Goal: Task Accomplishment & Management: Manage account settings

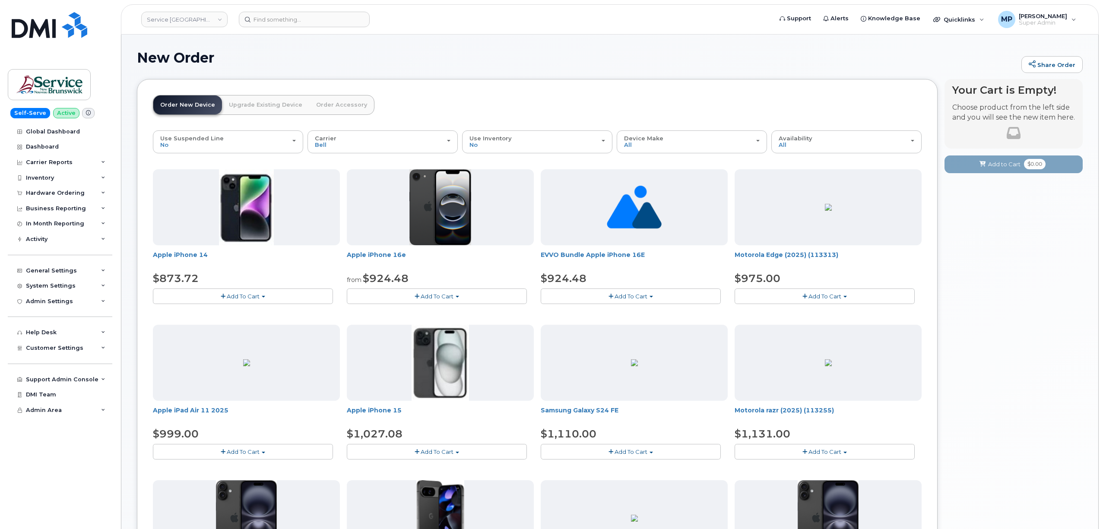
scroll to position [57, 0]
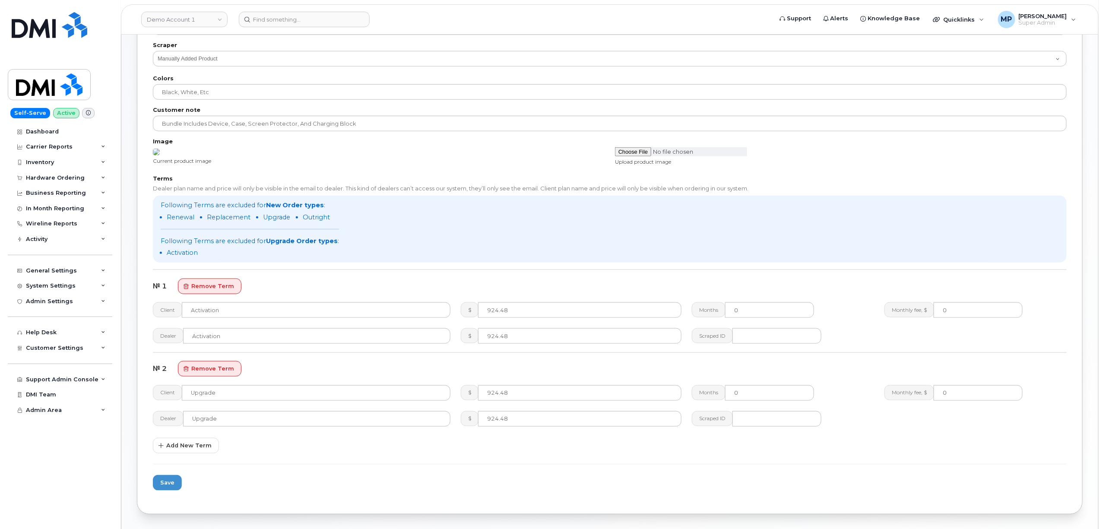
scroll to position [288, 0]
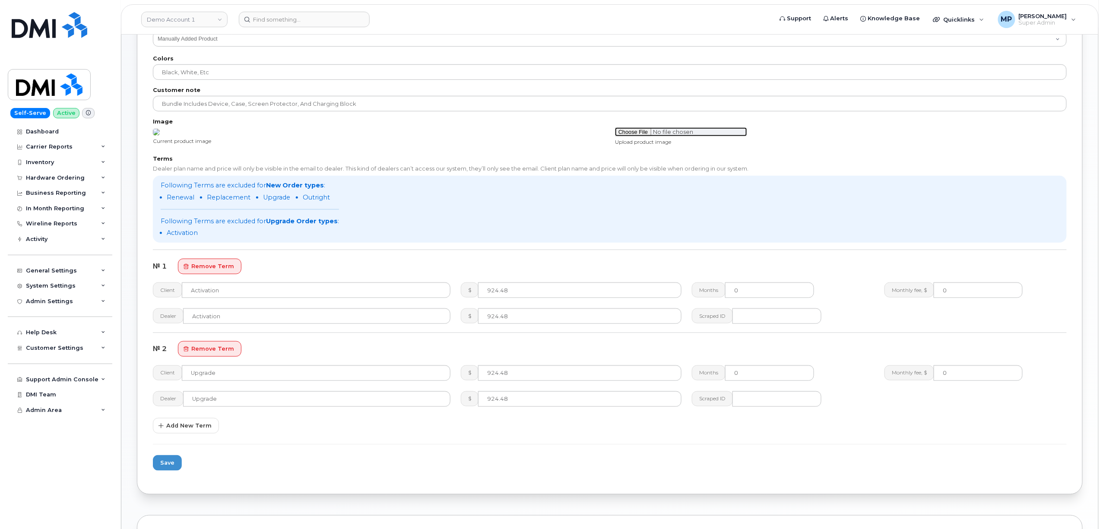
click at [633, 131] on input "file" at bounding box center [681, 131] width 132 height 9
type input "C:\fakepath\ChatGPT Image Aug 20, 2025, 08_11_56 AM.png"
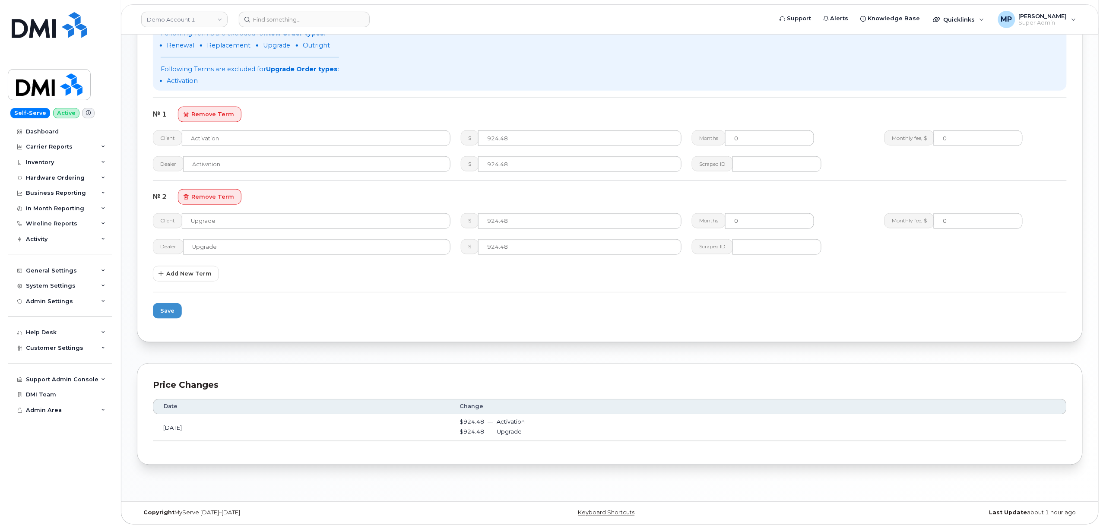
scroll to position [749, 0]
click at [168, 315] on span "Save" at bounding box center [167, 311] width 14 height 8
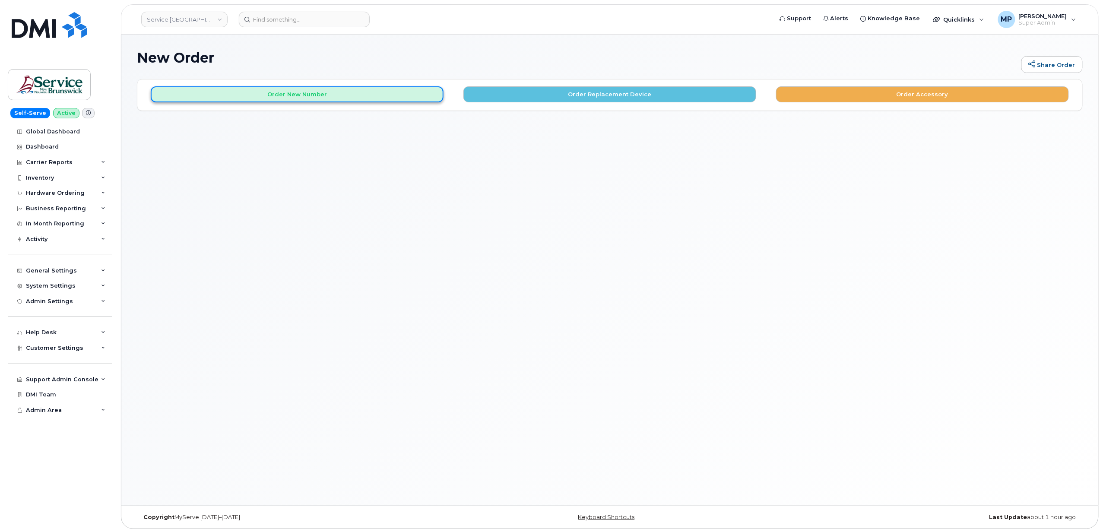
click at [349, 98] on button "Order New Number" at bounding box center [297, 94] width 293 height 16
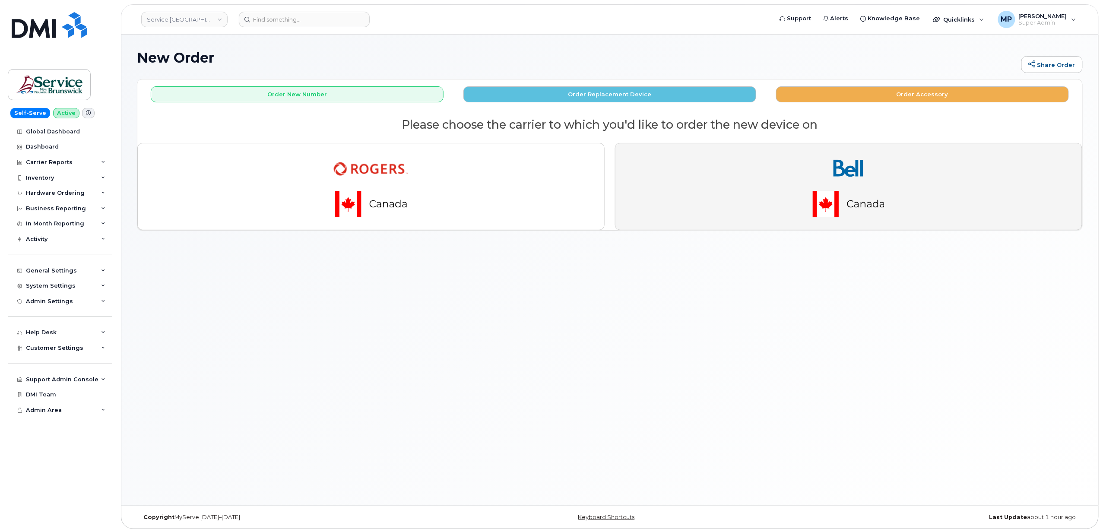
click at [847, 180] on img "button" at bounding box center [848, 186] width 121 height 73
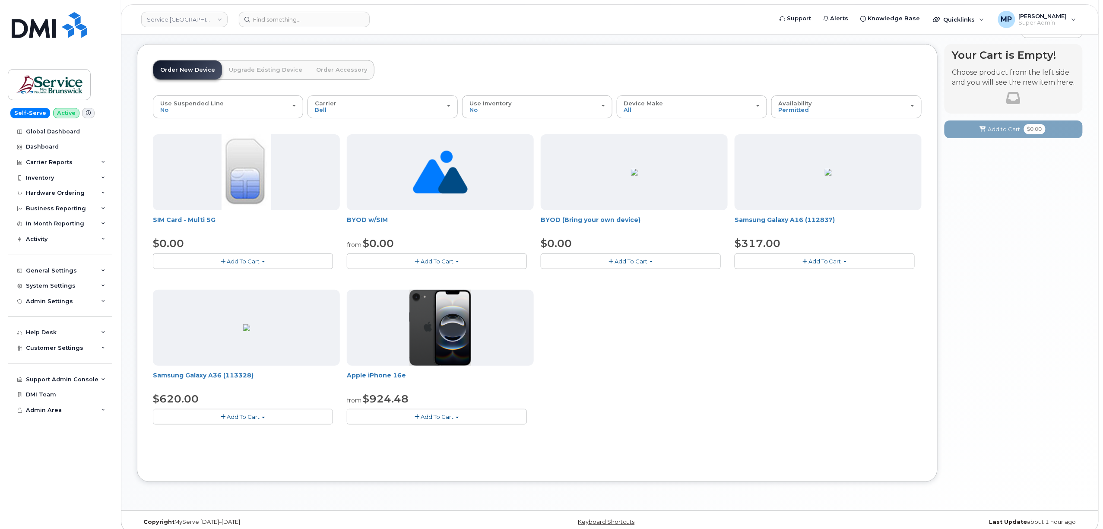
scroll to position [45, 0]
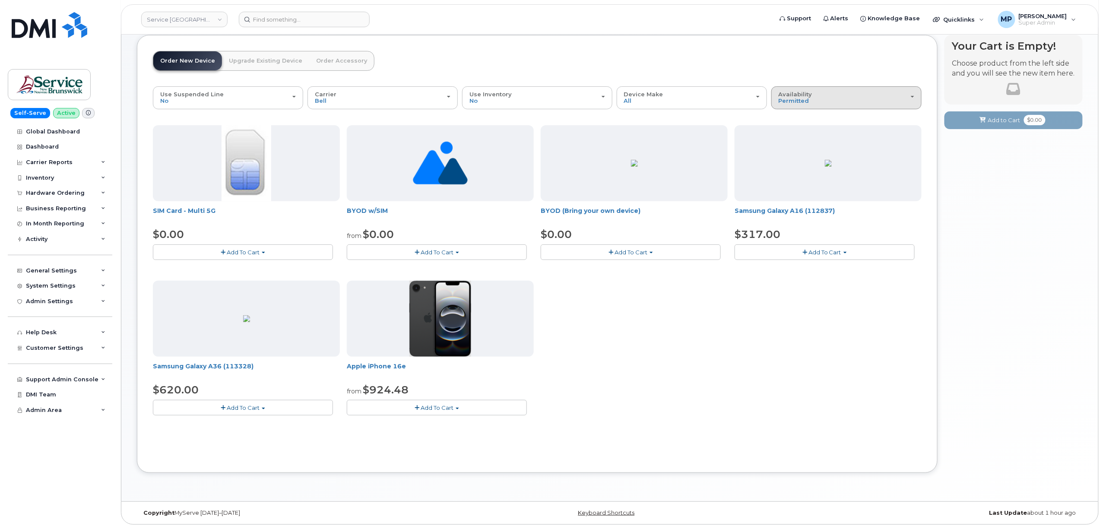
click at [854, 101] on div "Availability Permitted All" at bounding box center [847, 97] width 136 height 13
click at [791, 128] on label "All" at bounding box center [783, 132] width 18 height 10
click at [0, 0] on input "All" at bounding box center [0, 0] width 0 height 0
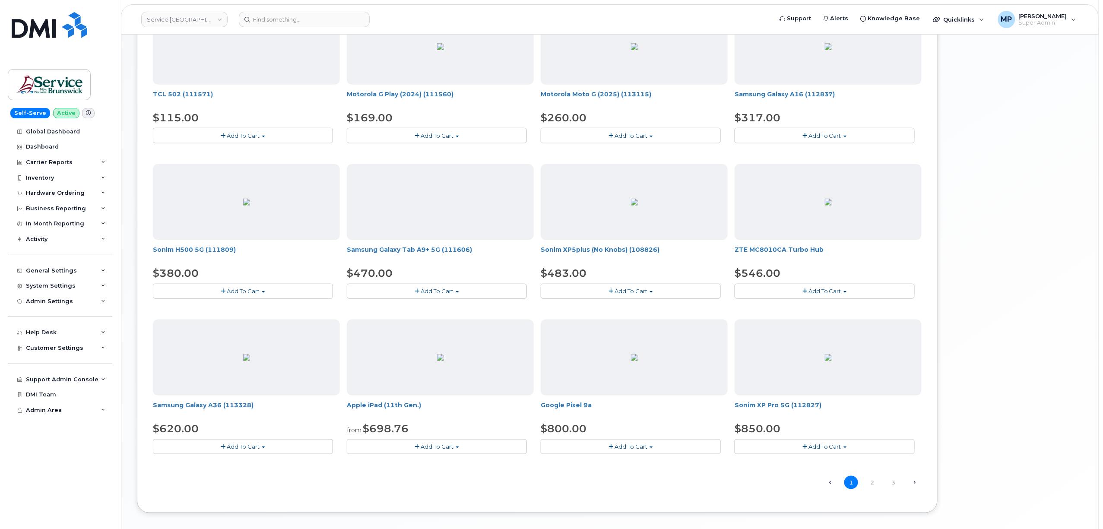
scroll to position [358, 0]
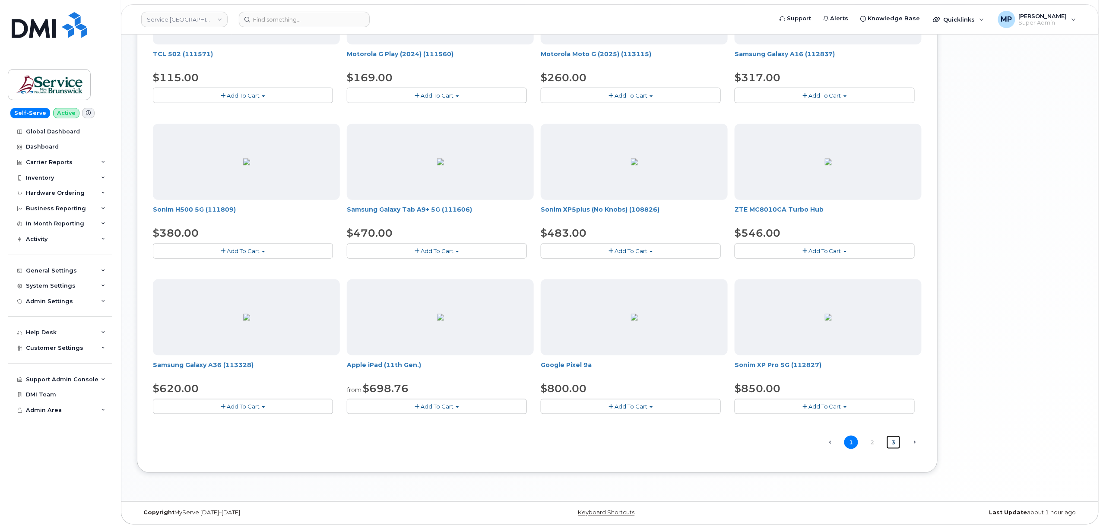
click at [893, 441] on link "3" at bounding box center [894, 442] width 14 height 13
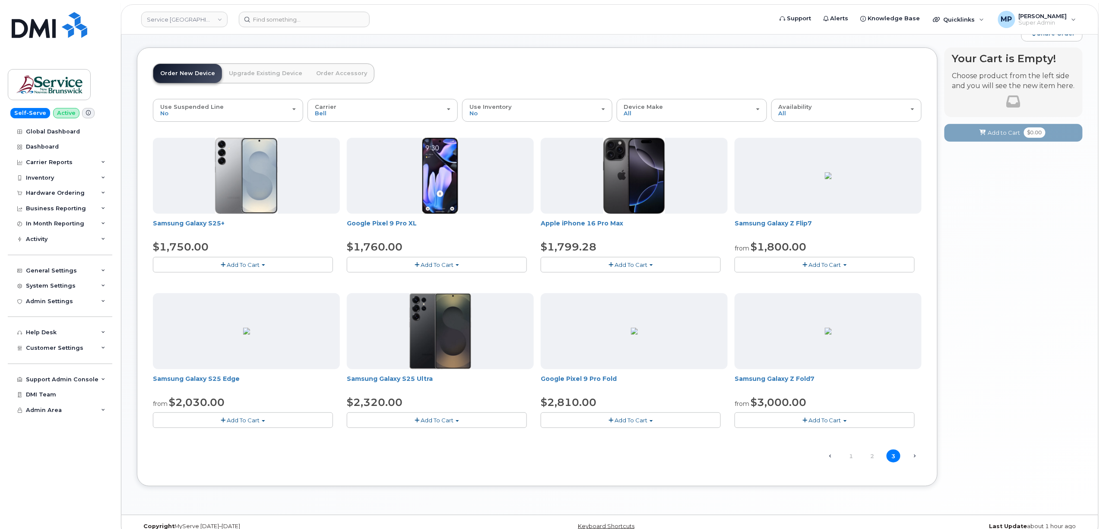
scroll to position [47, 0]
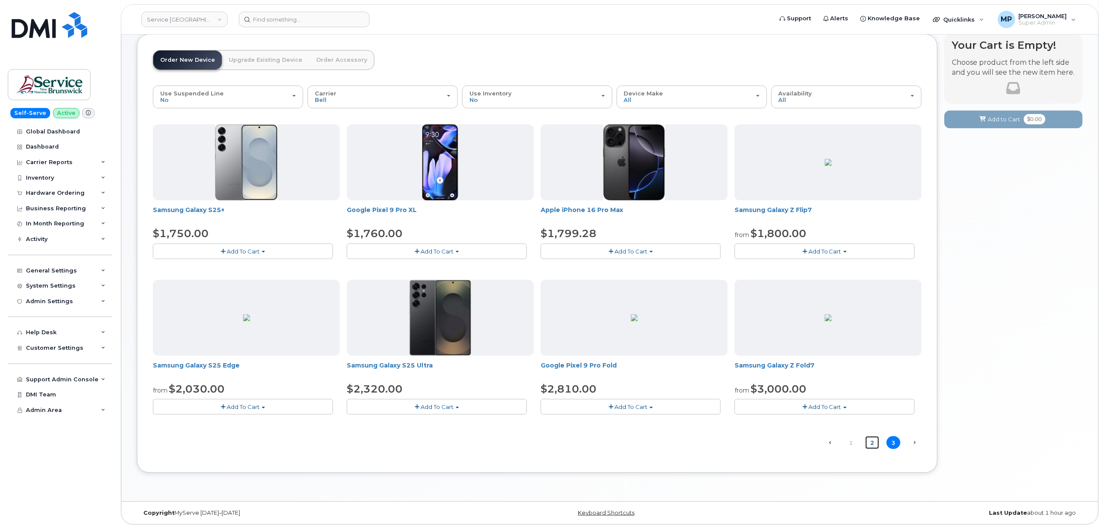
click at [871, 441] on link "2" at bounding box center [873, 442] width 14 height 13
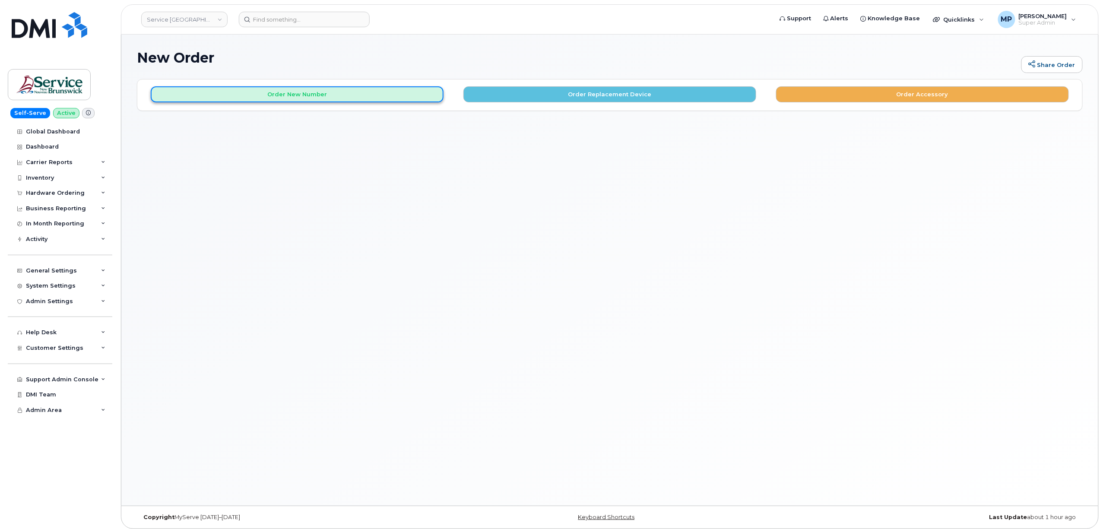
click at [301, 92] on button "Order New Number" at bounding box center [297, 94] width 293 height 16
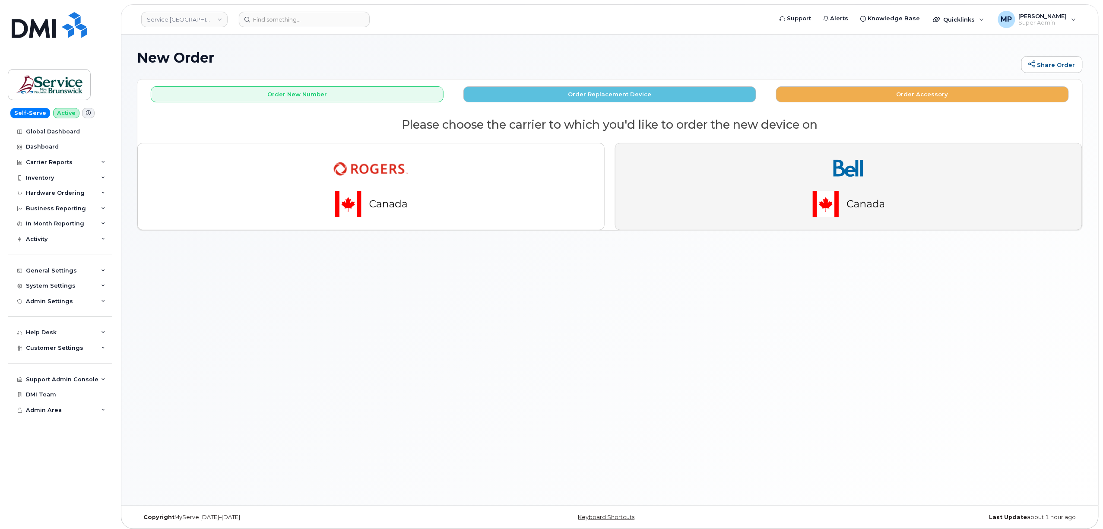
click at [841, 194] on img "button" at bounding box center [848, 186] width 121 height 73
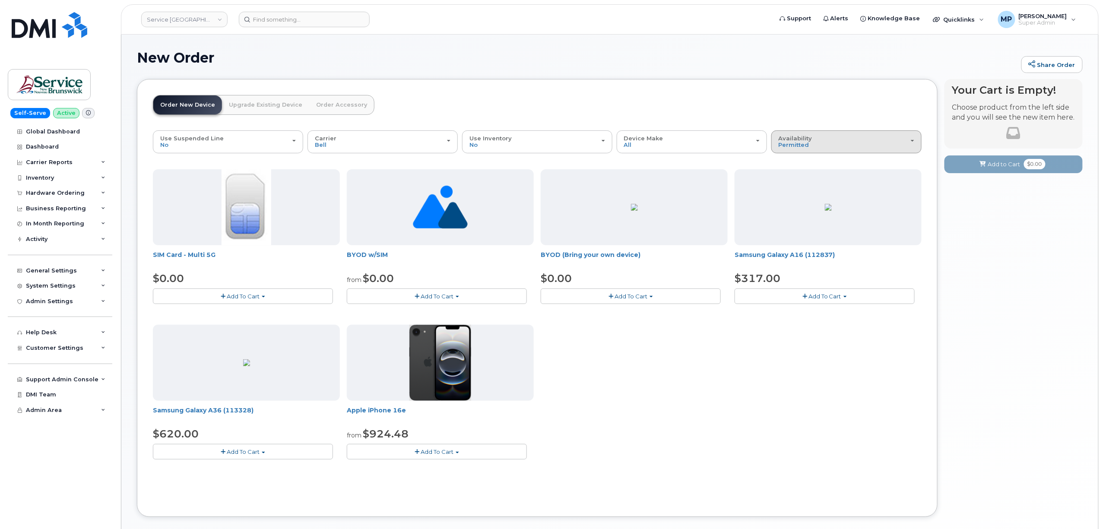
click at [815, 133] on button "Availability Permitted All" at bounding box center [847, 141] width 150 height 22
click at [790, 178] on label "All" at bounding box center [783, 176] width 18 height 10
click at [0, 0] on input "All" at bounding box center [0, 0] width 0 height 0
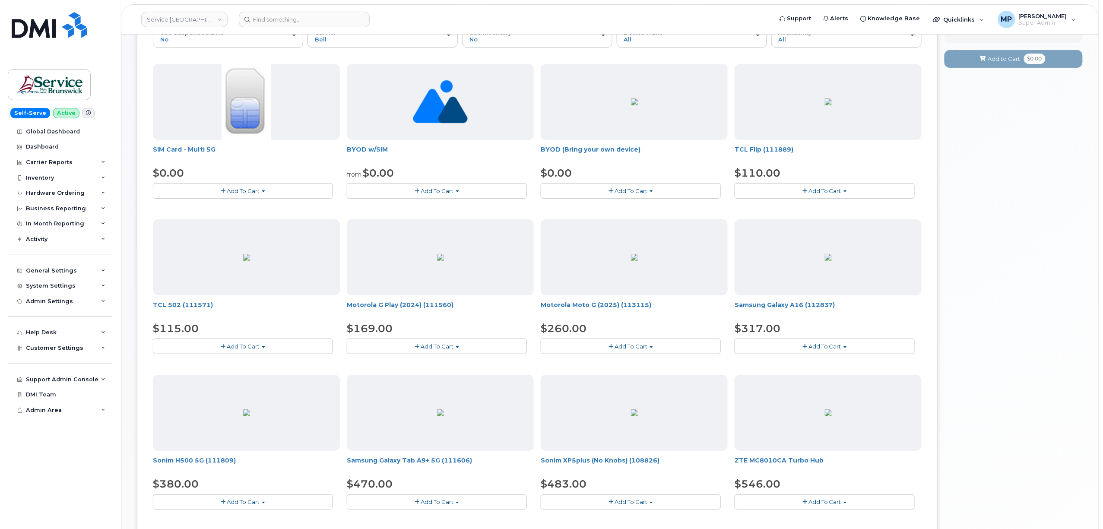
scroll to position [358, 0]
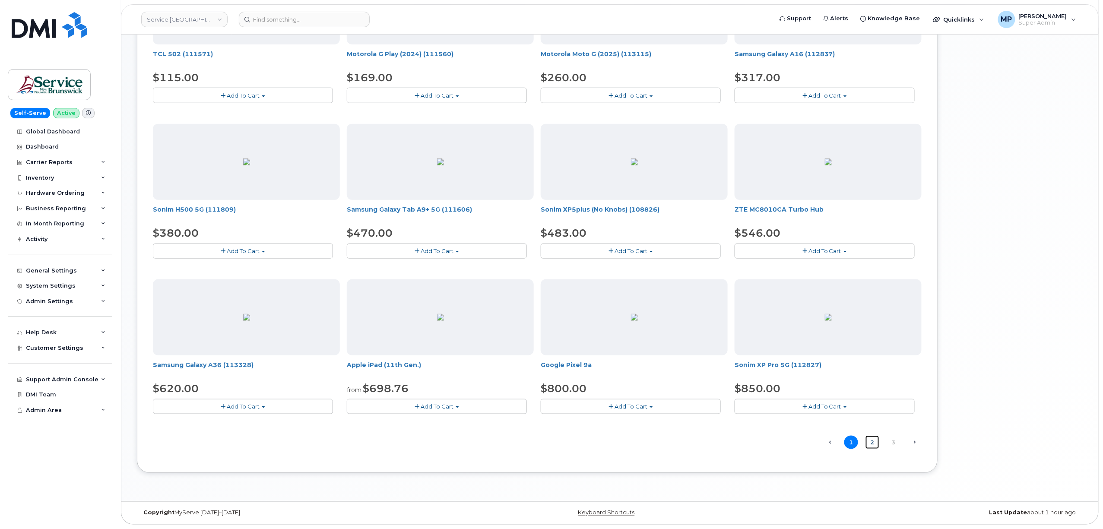
click at [875, 443] on link "2" at bounding box center [873, 442] width 14 height 13
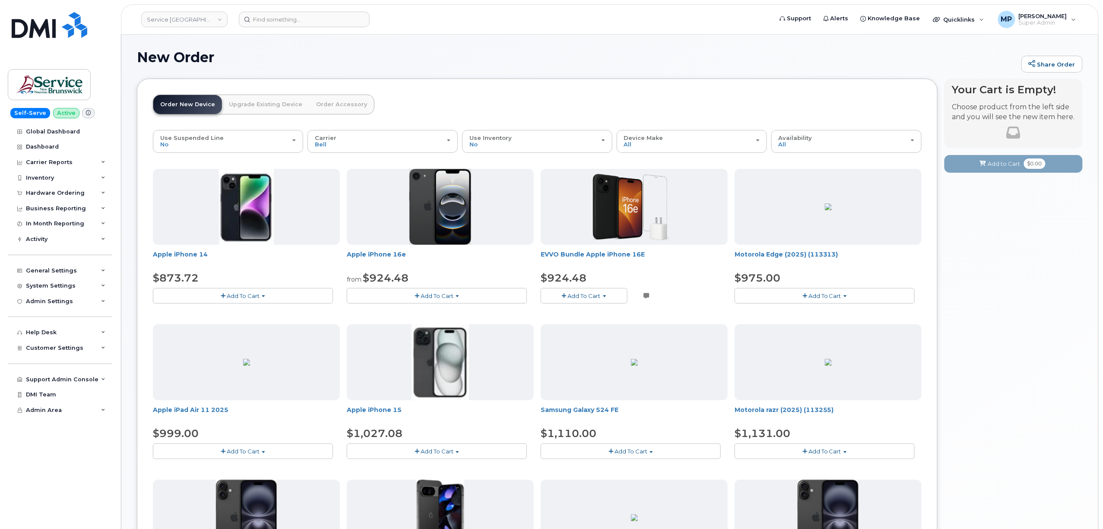
scroll to position [0, 0]
click at [648, 299] on span "button" at bounding box center [647, 297] width 6 height 6
click at [695, 267] on span "EVVO Bundle Apple iPhone 16E" at bounding box center [634, 259] width 187 height 17
click at [648, 296] on span "button" at bounding box center [647, 297] width 6 height 6
click at [650, 298] on button "button" at bounding box center [647, 296] width 24 height 15
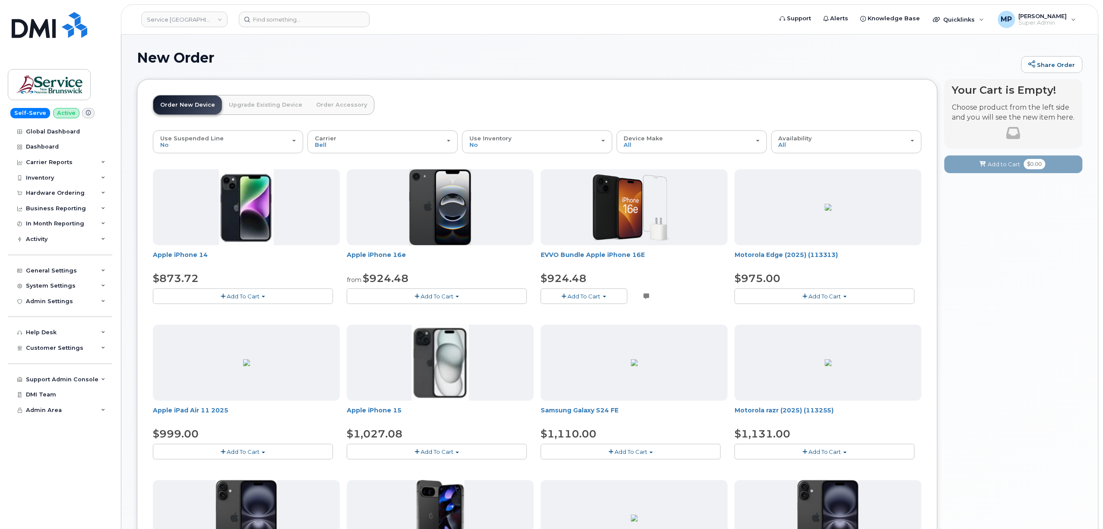
click at [669, 278] on div "$924.48" at bounding box center [634, 278] width 187 height 15
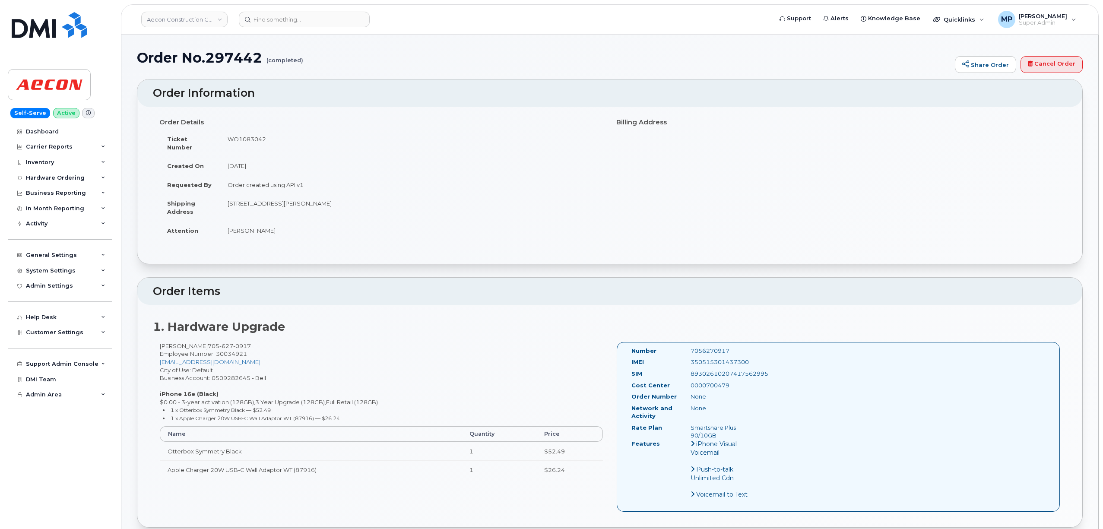
scroll to position [979, 0]
click at [184, 16] on link "Aecon Construction Group Inc" at bounding box center [184, 20] width 86 height 16
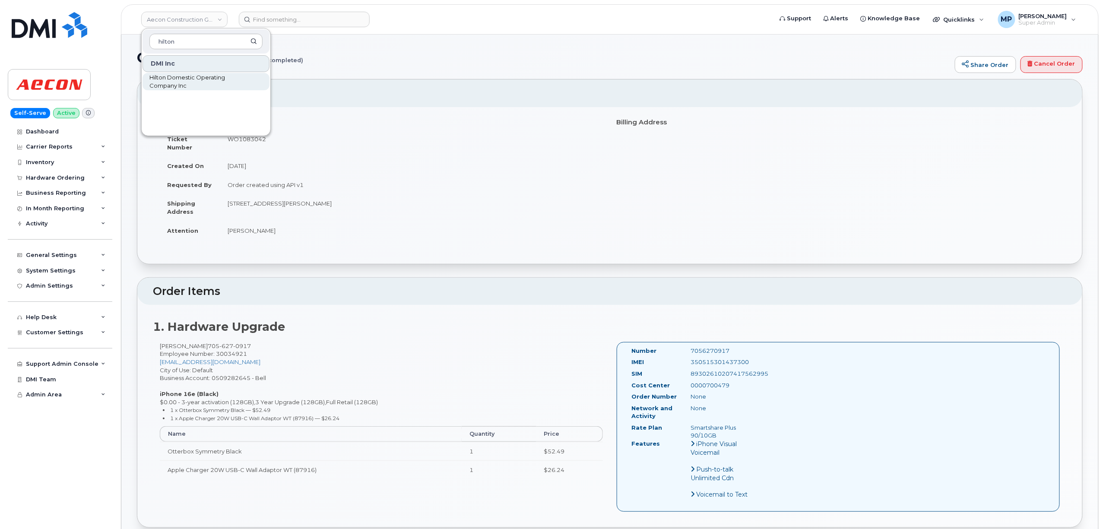
type input "hilton"
click at [187, 79] on span "Hilton Domestic Operating Company Inc" at bounding box center [198, 81] width 99 height 17
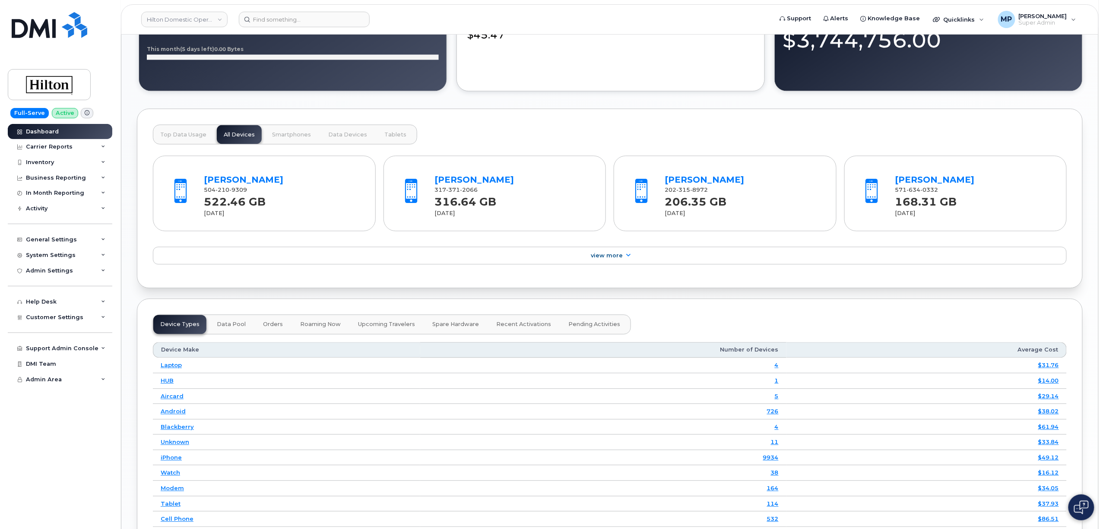
scroll to position [663, 0]
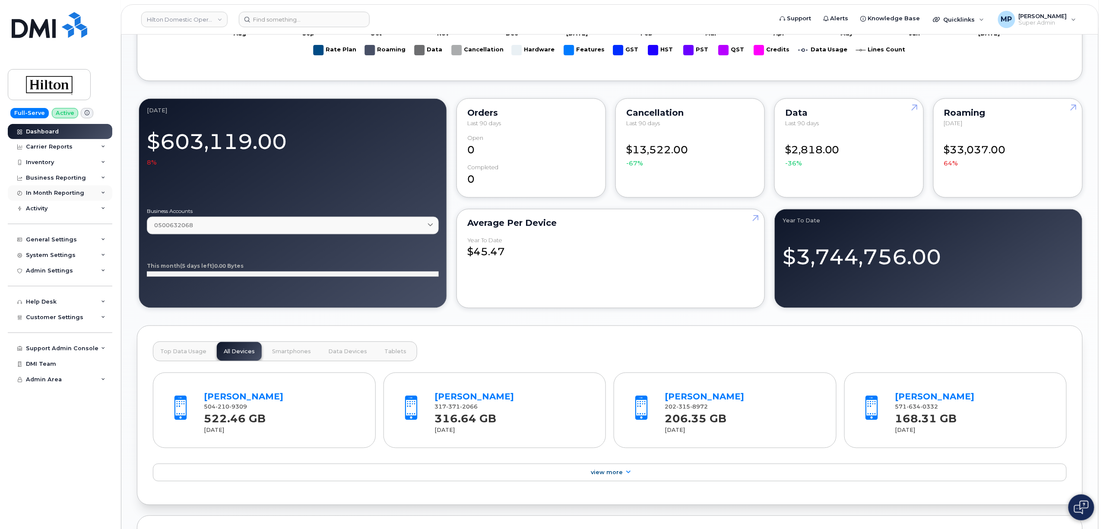
click at [32, 197] on div "In Month Reporting" at bounding box center [60, 193] width 105 height 16
click at [37, 191] on div "In Month Reporting" at bounding box center [55, 193] width 58 height 7
click at [29, 209] on div "Activity" at bounding box center [37, 208] width 22 height 7
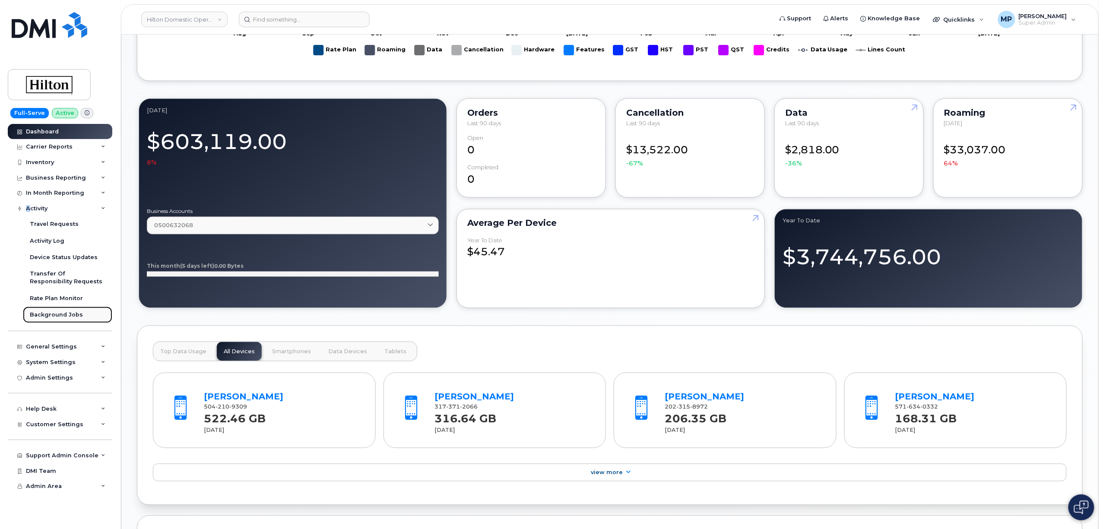
click at [49, 317] on div "Background Jobs" at bounding box center [56, 315] width 53 height 8
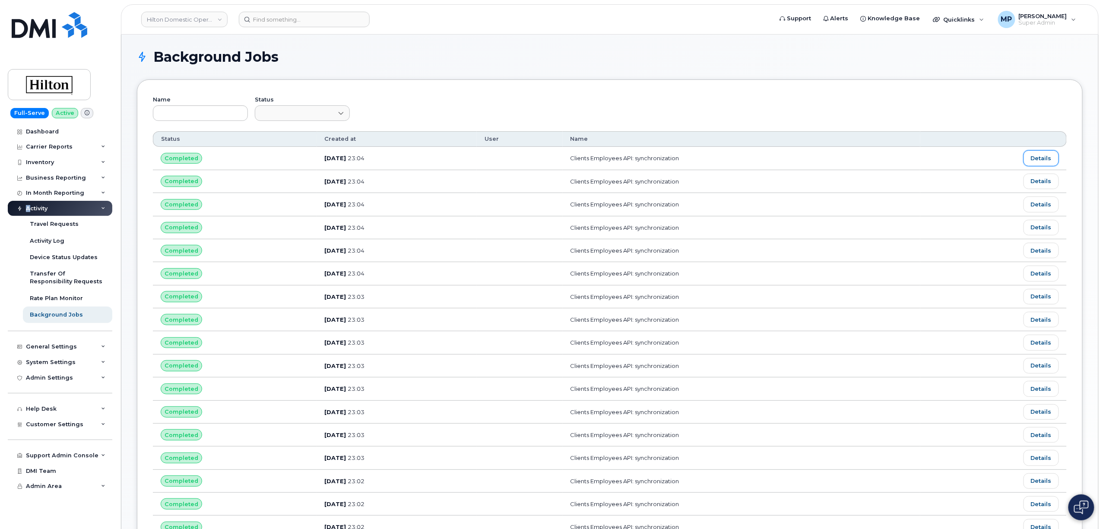
click at [1050, 158] on link "Details" at bounding box center [1041, 158] width 35 height 16
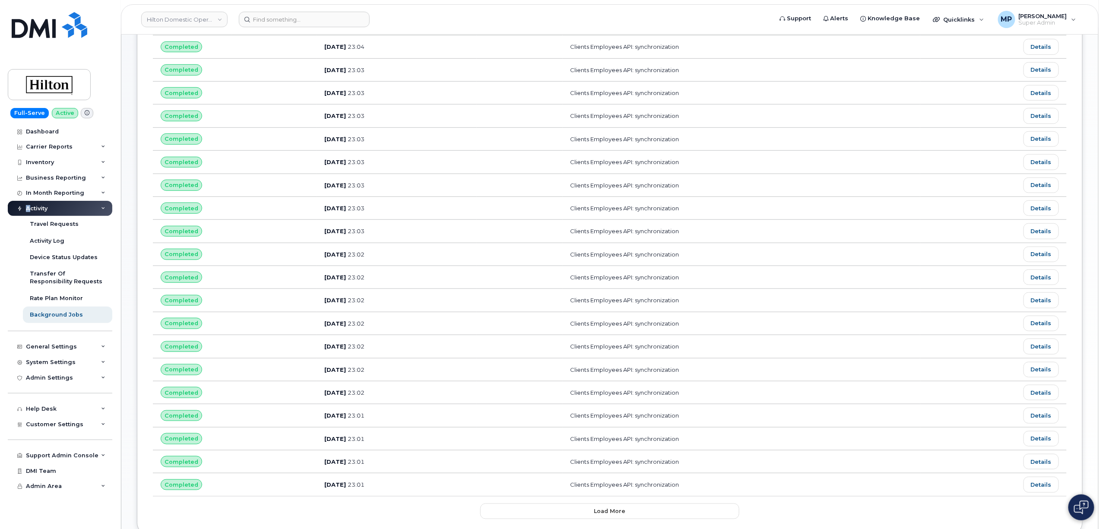
scroll to position [300, 0]
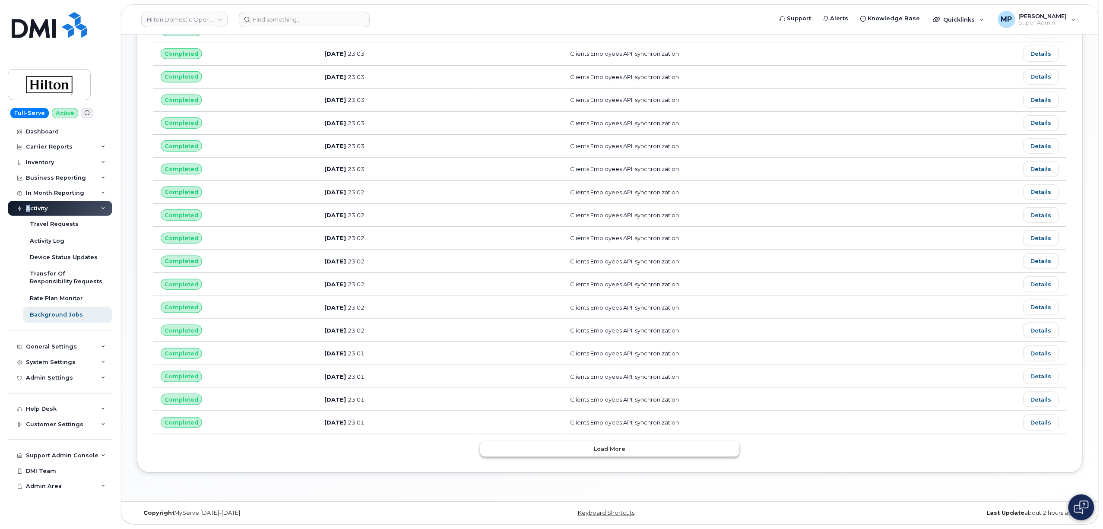
click at [621, 454] on button "Load more" at bounding box center [609, 449] width 259 height 16
click at [621, 453] on span "Load more" at bounding box center [610, 449] width 32 height 8
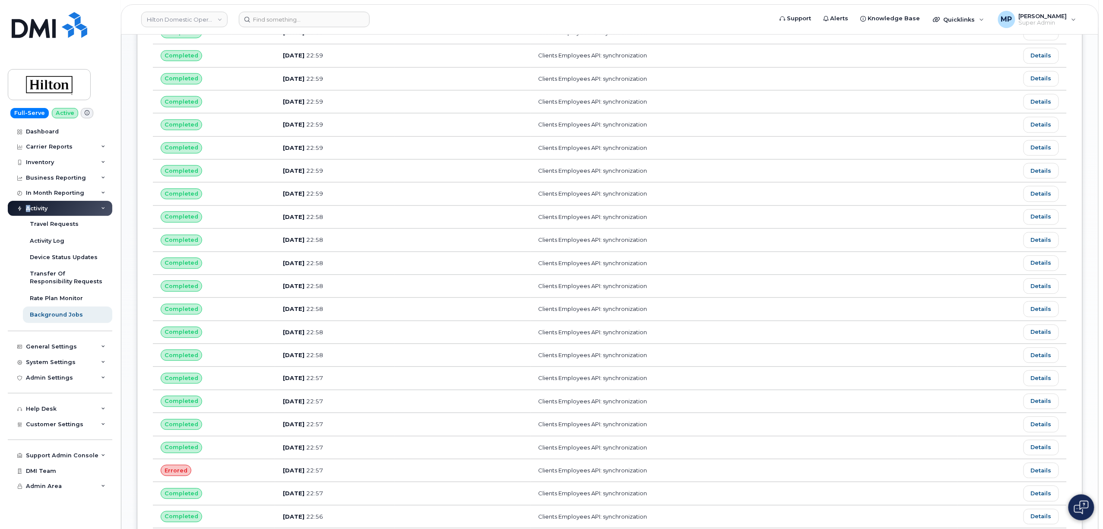
scroll to position [1117, 0]
click at [1042, 248] on link "Details" at bounding box center [1041, 240] width 35 height 16
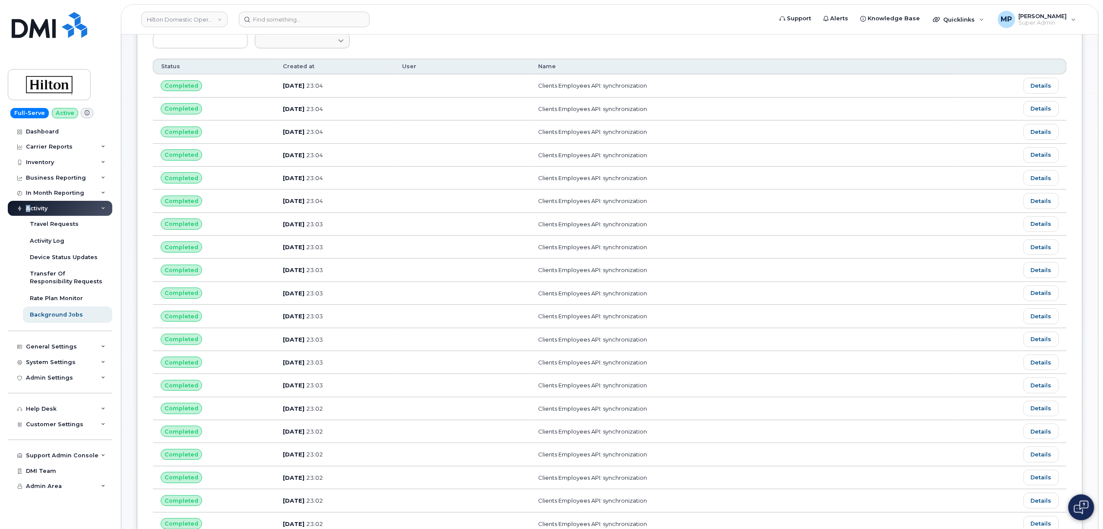
scroll to position [0, 0]
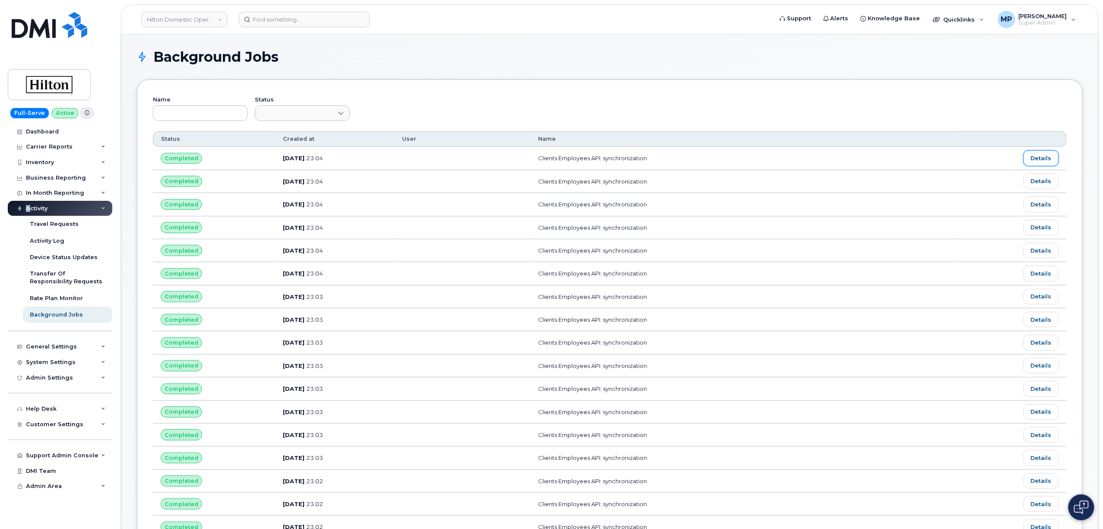
click at [1041, 156] on link "Details" at bounding box center [1041, 158] width 35 height 16
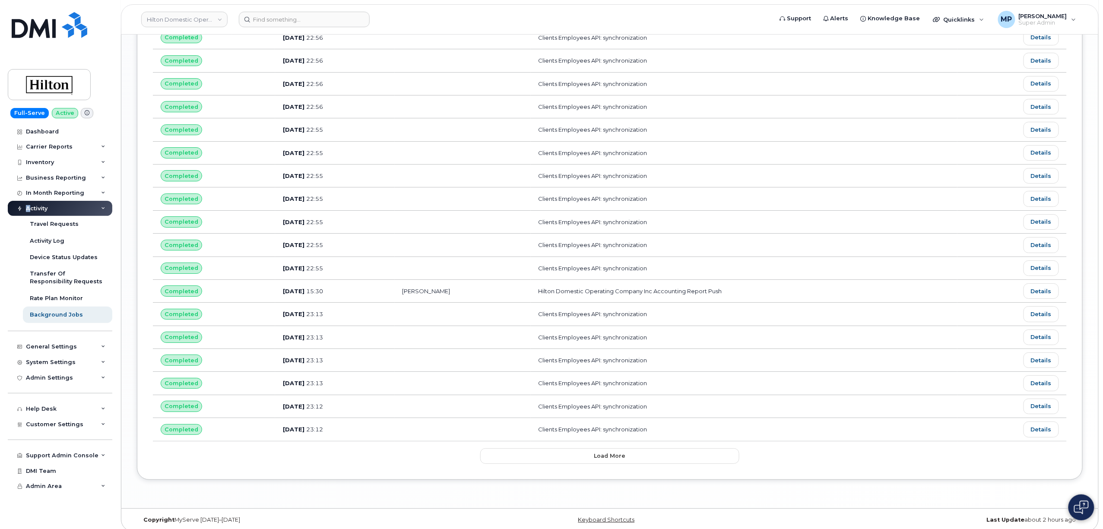
scroll to position [1474, 0]
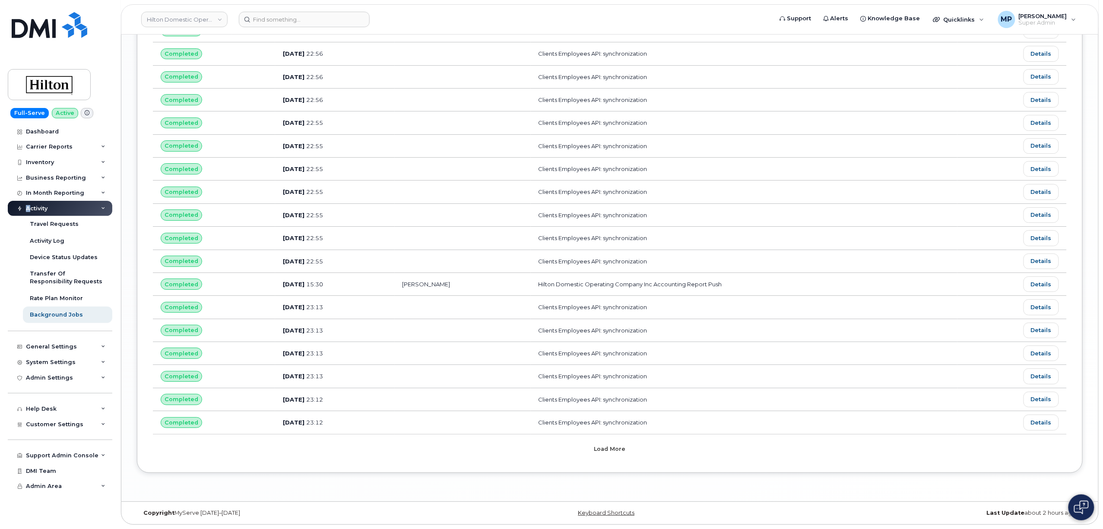
click at [576, 446] on button "Load more" at bounding box center [609, 449] width 259 height 16
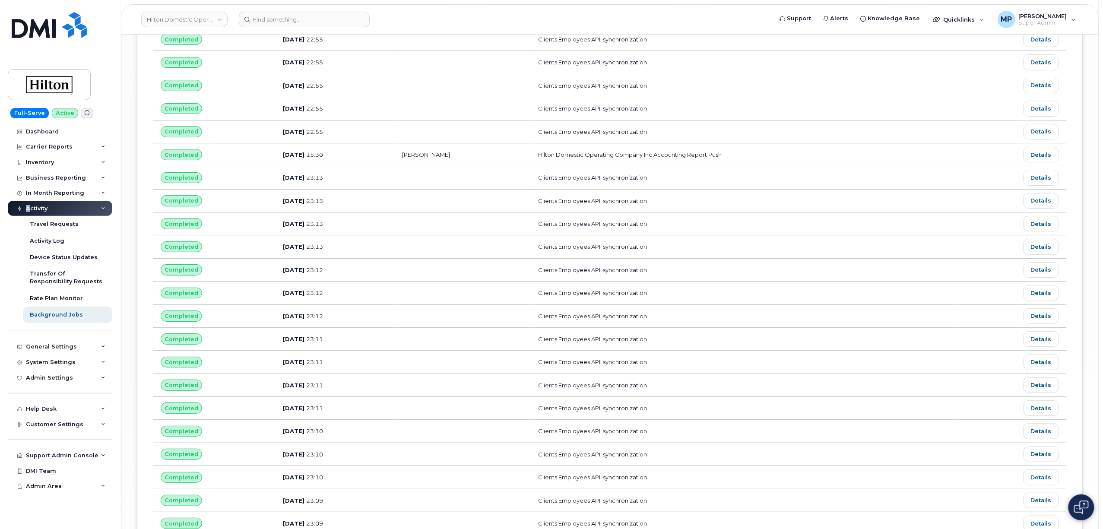
scroll to position [1590, 0]
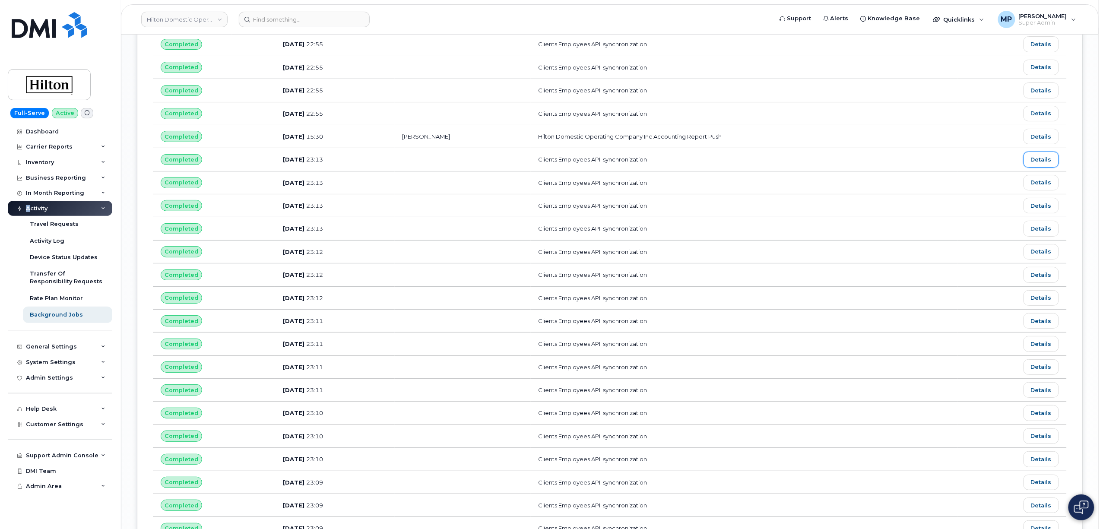
click at [1039, 167] on link "Details" at bounding box center [1041, 160] width 35 height 16
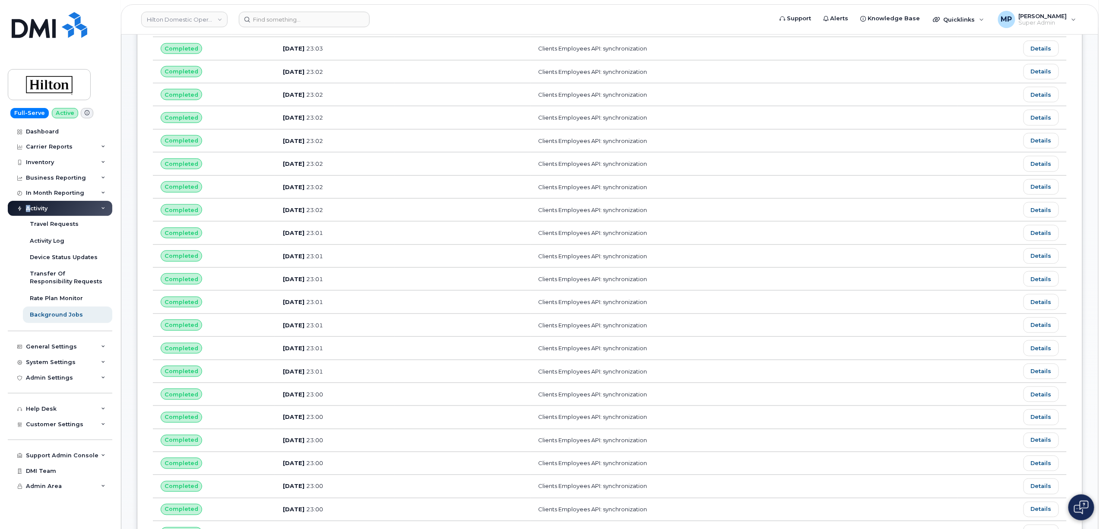
scroll to position [0, 0]
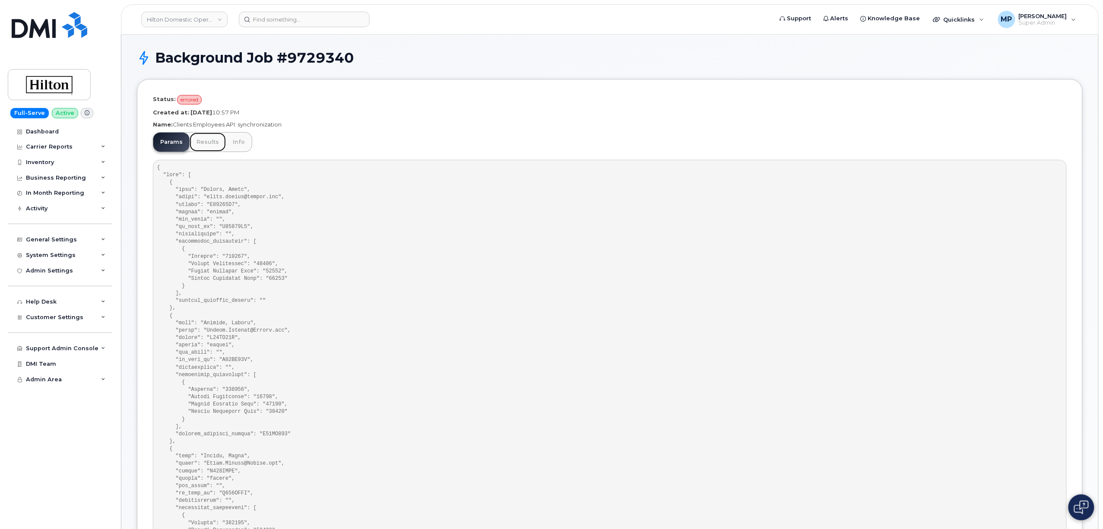
click at [207, 141] on link "Results" at bounding box center [208, 142] width 36 height 19
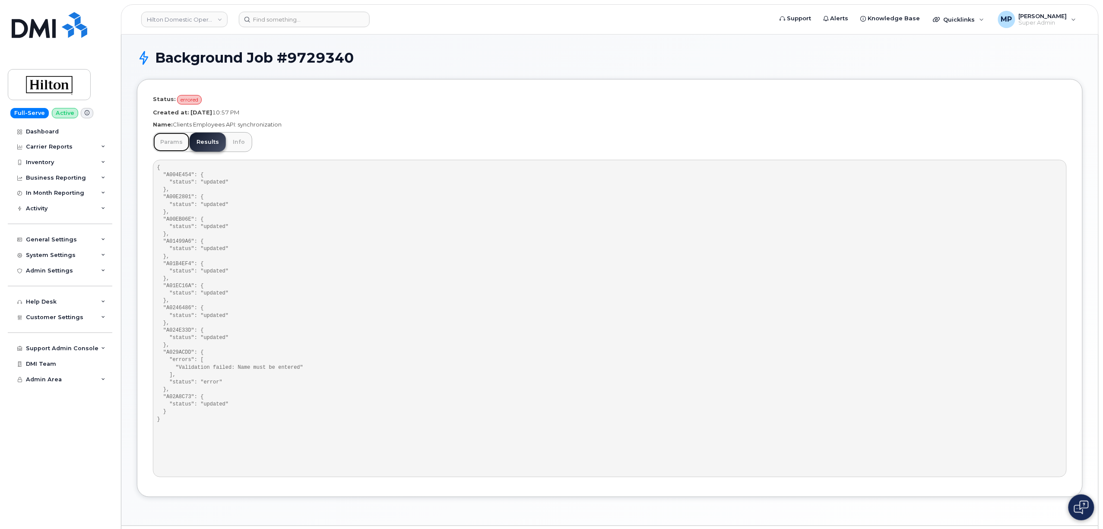
click at [169, 139] on link "Params" at bounding box center [171, 142] width 36 height 19
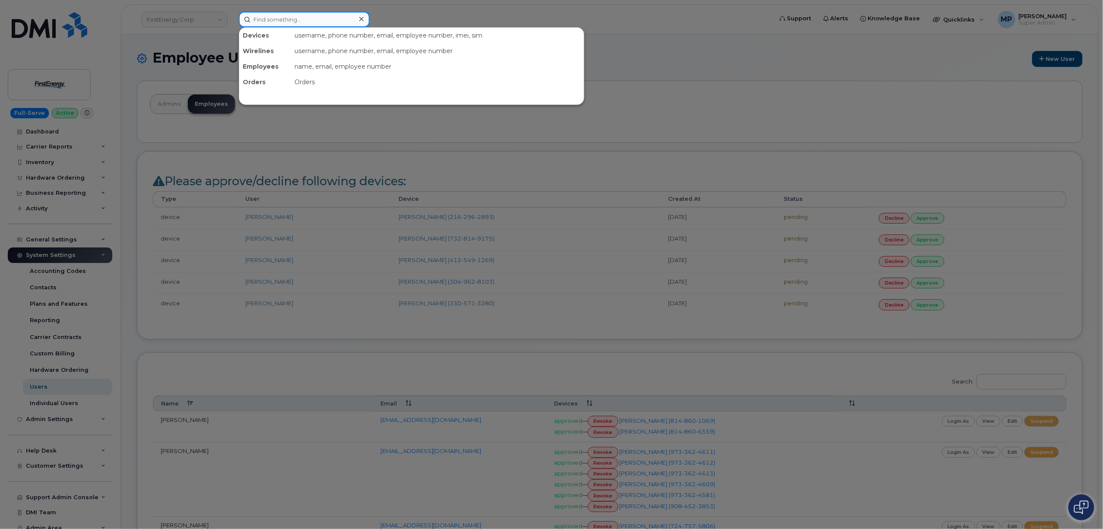
paste input "Omar Madkour"
type input "Omar Madkour"
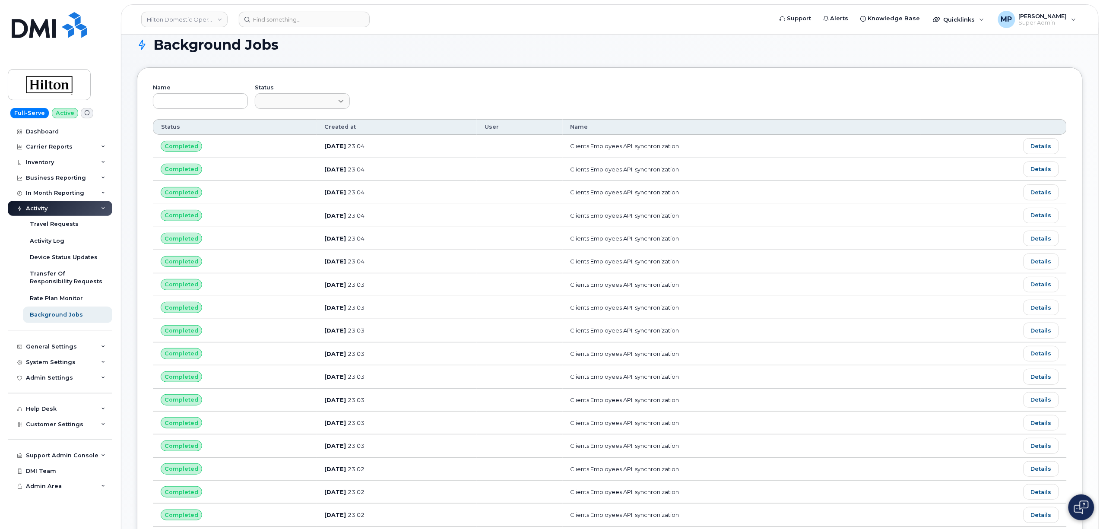
scroll to position [300, 0]
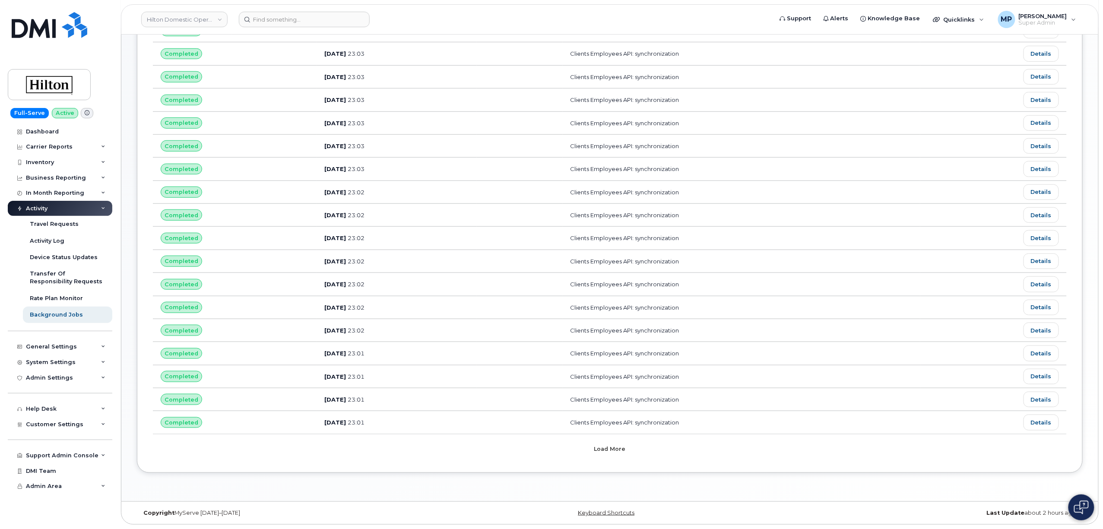
click at [509, 454] on button "Load more" at bounding box center [609, 449] width 259 height 16
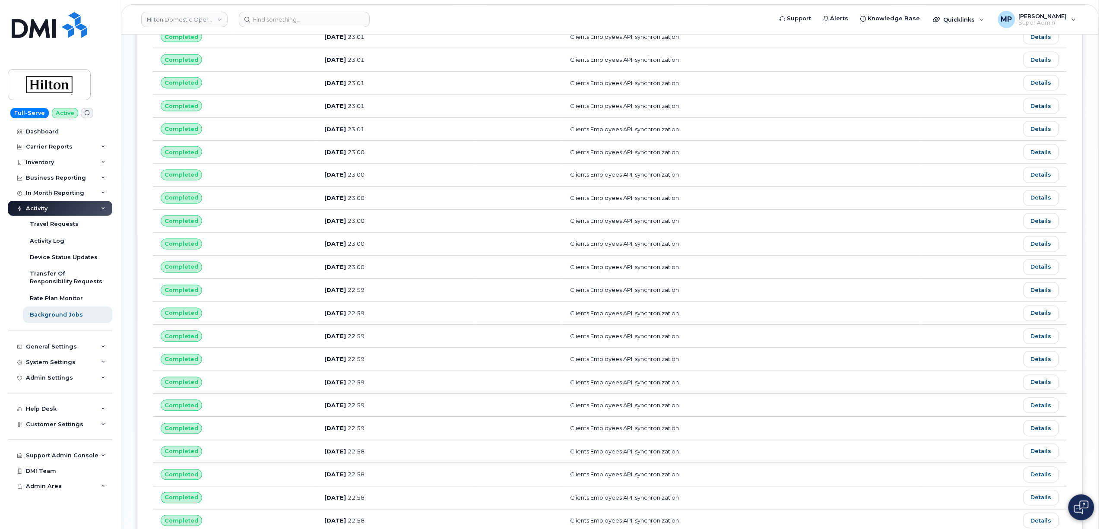
scroll to position [887, 0]
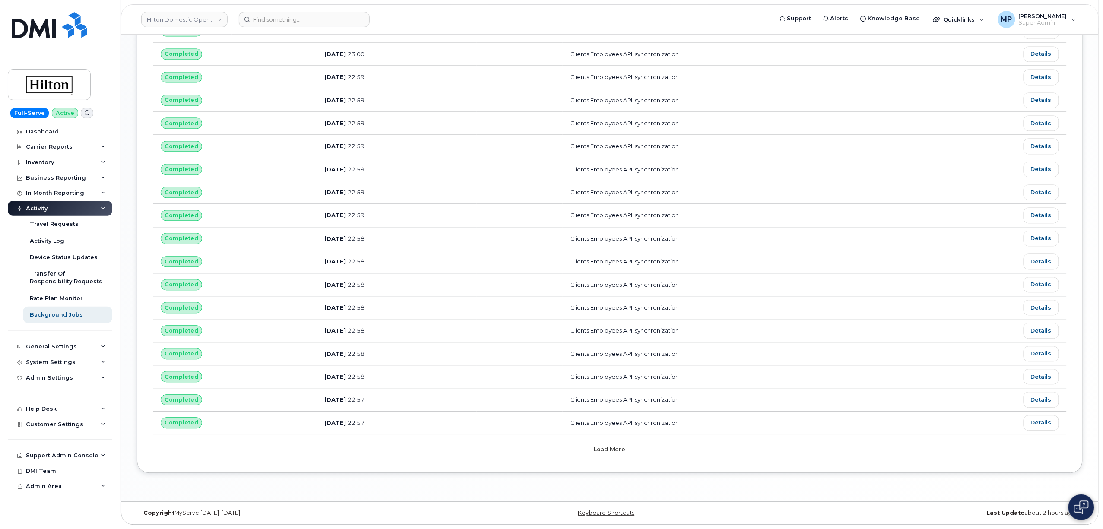
click at [507, 448] on button "Load more" at bounding box center [609, 449] width 259 height 16
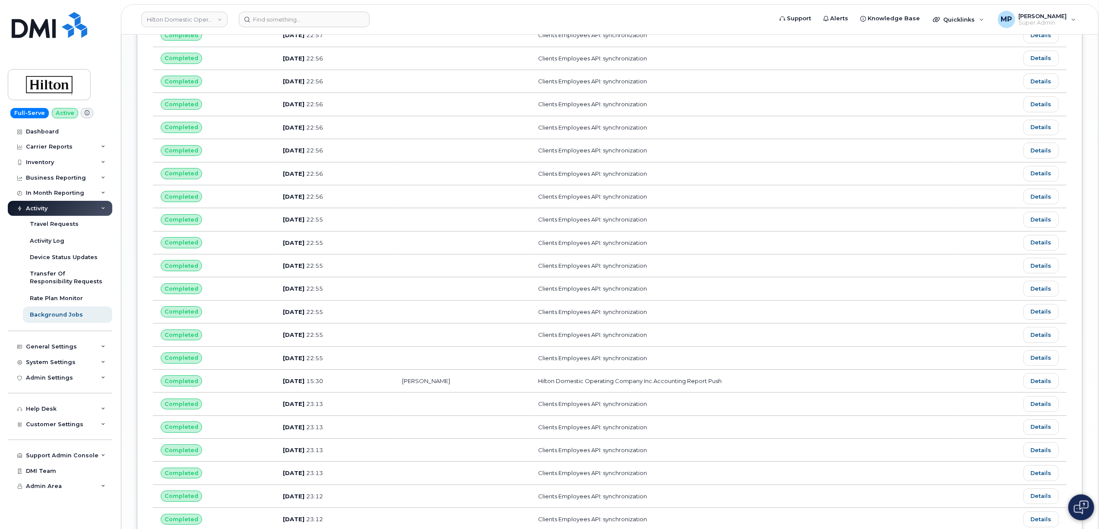
scroll to position [1474, 0]
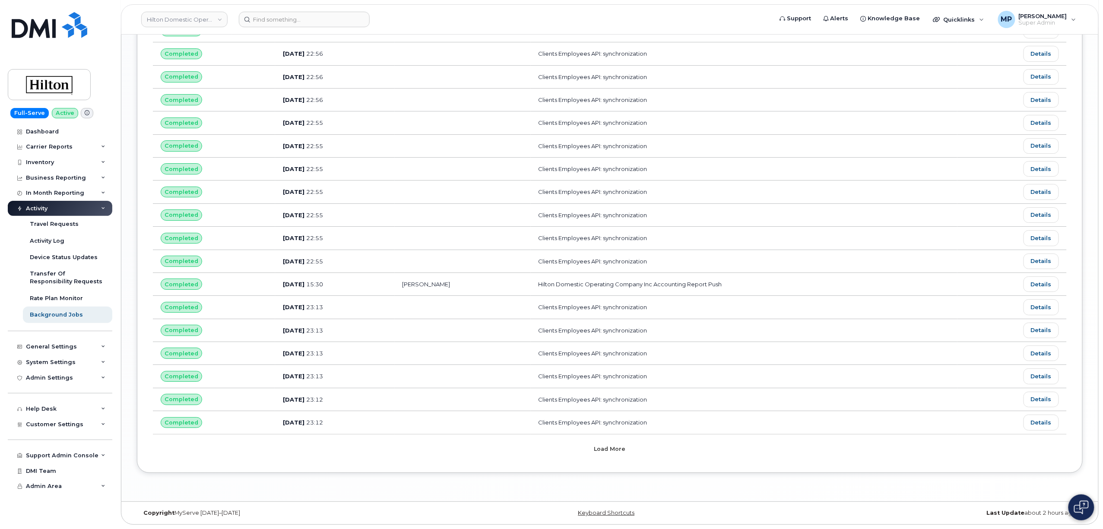
click at [507, 448] on button "Load more" at bounding box center [609, 449] width 259 height 16
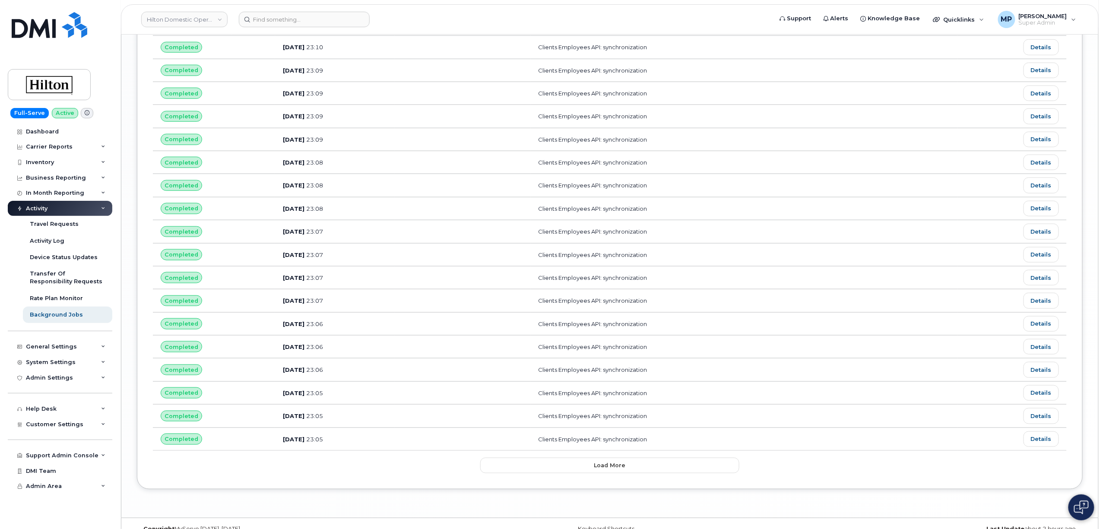
scroll to position [2061, 0]
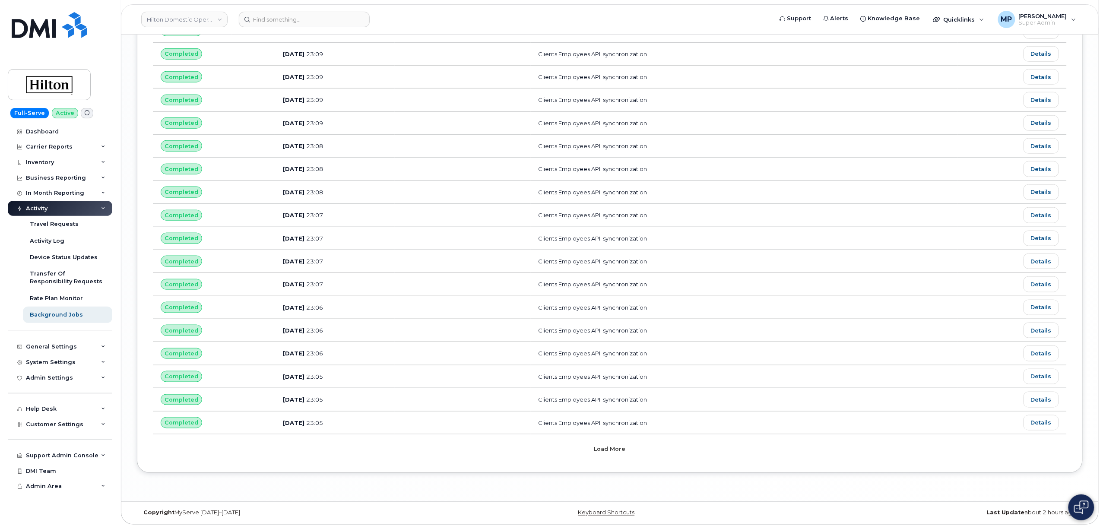
click at [507, 448] on button "Load more" at bounding box center [609, 449] width 259 height 16
click at [576, 453] on button "Load more" at bounding box center [609, 449] width 259 height 16
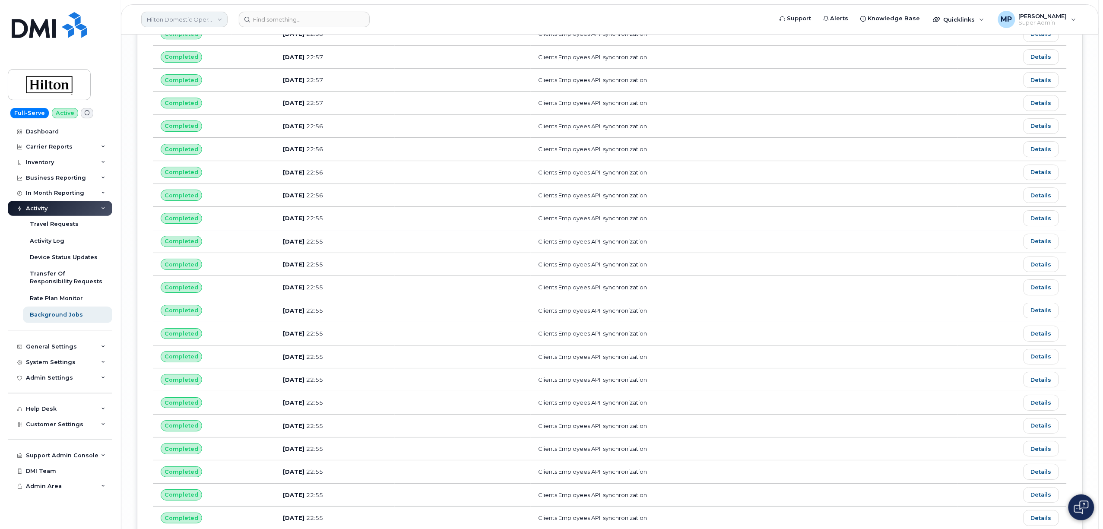
scroll to position [3005, 0]
click at [167, 21] on link "Hilton Domestic Operating Company Inc" at bounding box center [184, 20] width 86 height 16
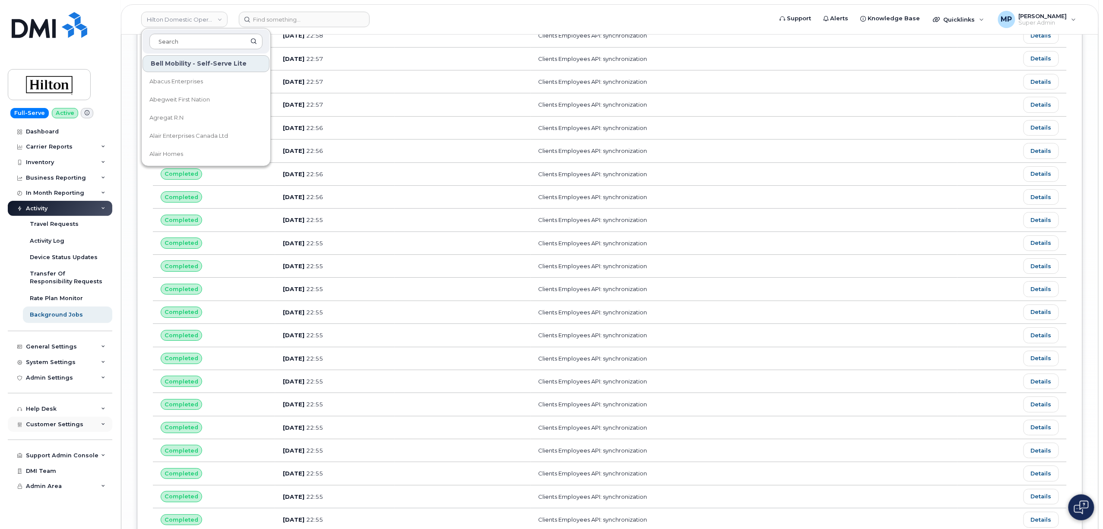
click at [52, 424] on span "Customer Settings" at bounding box center [54, 424] width 57 height 6
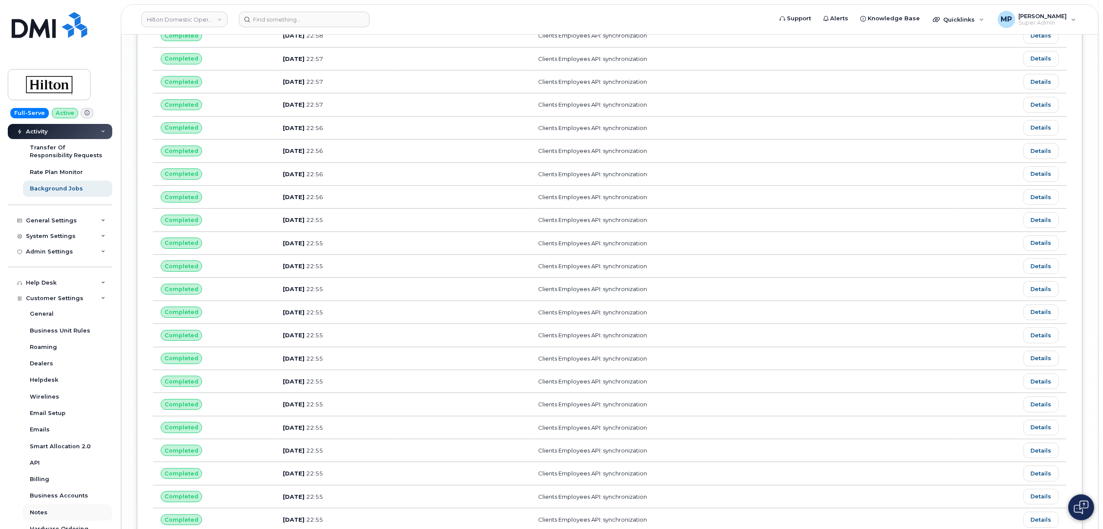
scroll to position [213, 0]
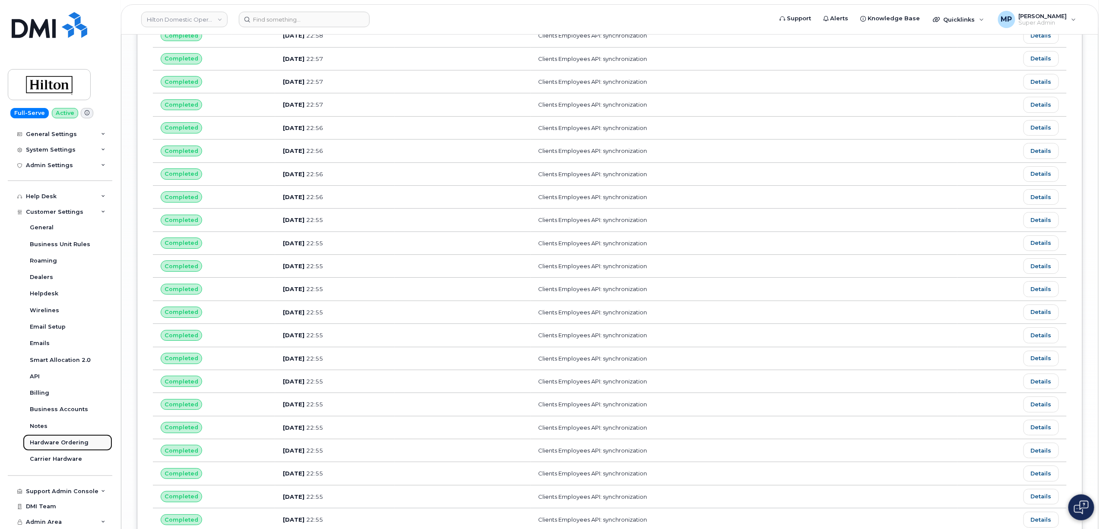
click at [49, 444] on div "Hardware Ordering" at bounding box center [59, 443] width 59 height 8
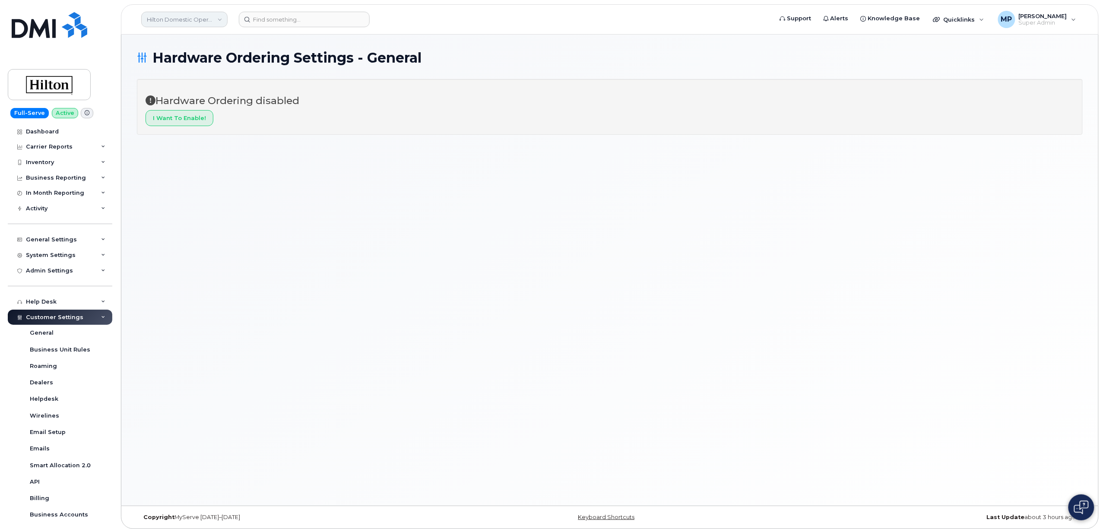
click at [180, 17] on link "Hilton Domestic Operating Company Inc" at bounding box center [184, 20] width 86 height 16
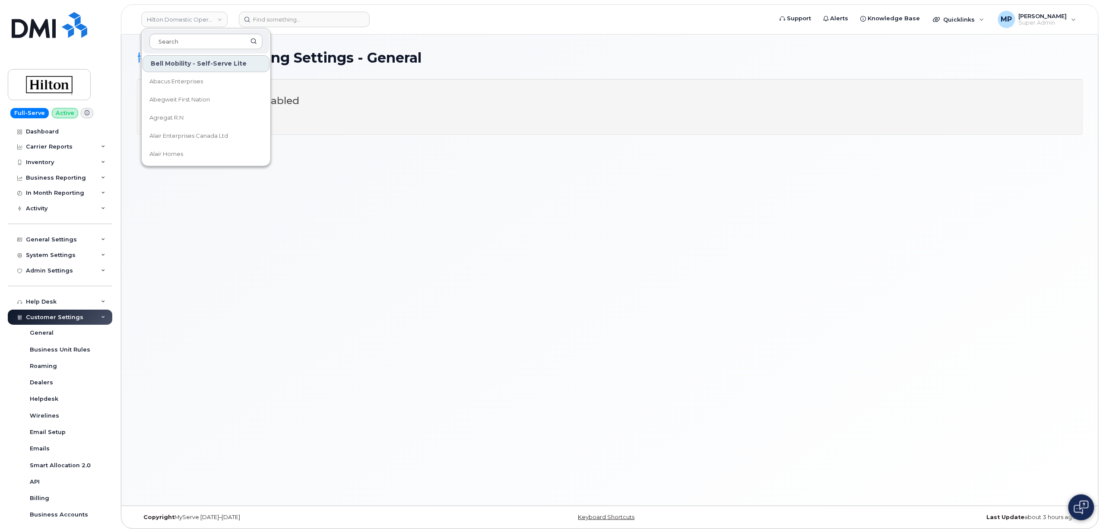
click at [483, 39] on div "Hardware Ordering Settings - General Hardware Ordering disabled I want to enabl…" at bounding box center [609, 270] width 977 height 471
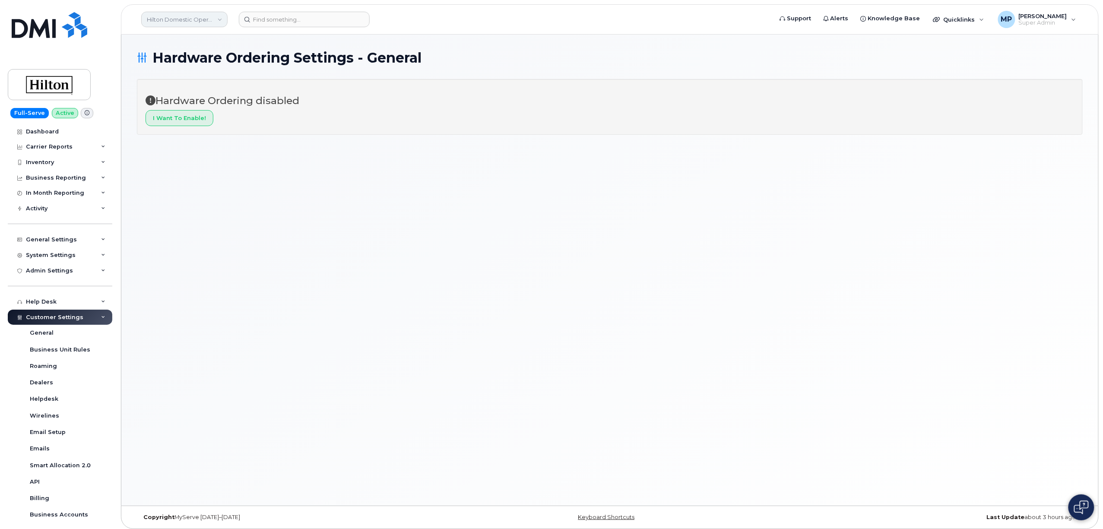
click at [180, 18] on link "Hilton Domestic Operating Company Inc" at bounding box center [184, 20] width 86 height 16
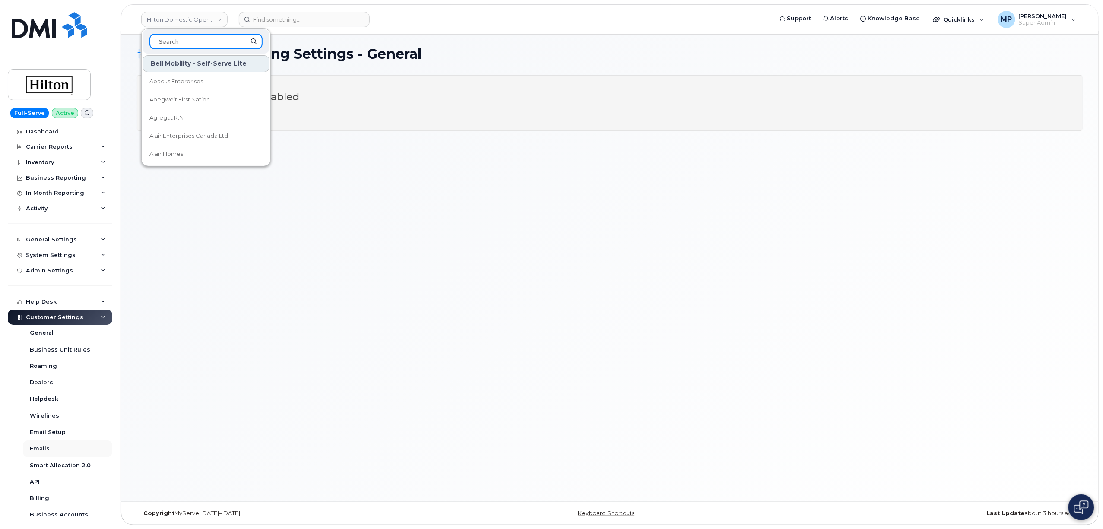
scroll to position [4, 0]
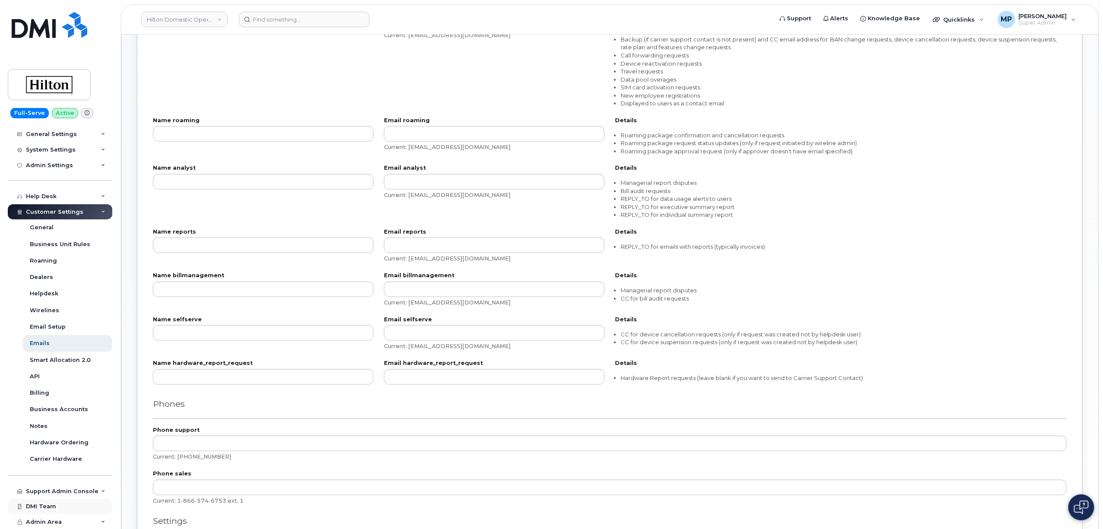
scroll to position [506, 0]
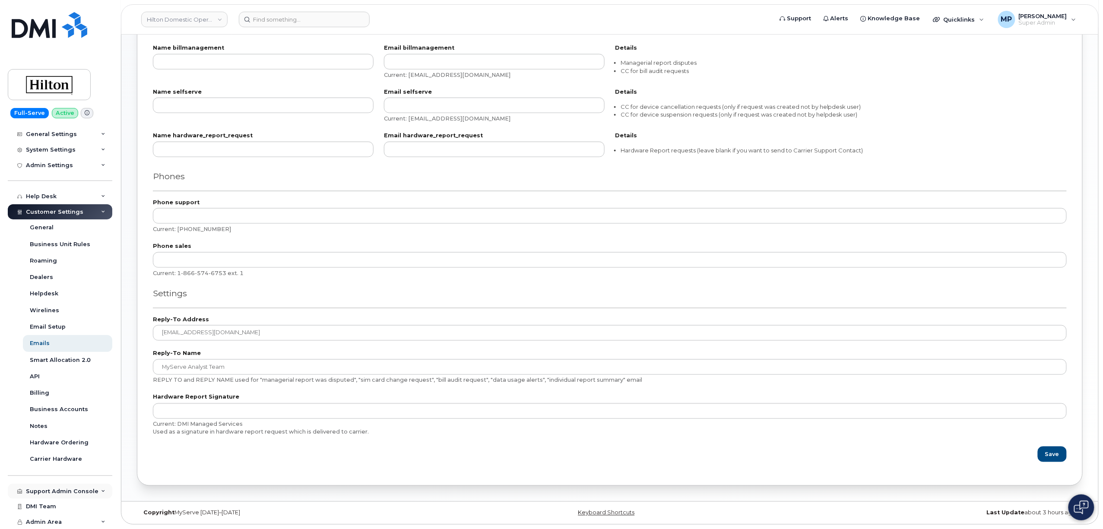
click at [53, 491] on div "Support Admin Console" at bounding box center [62, 491] width 73 height 7
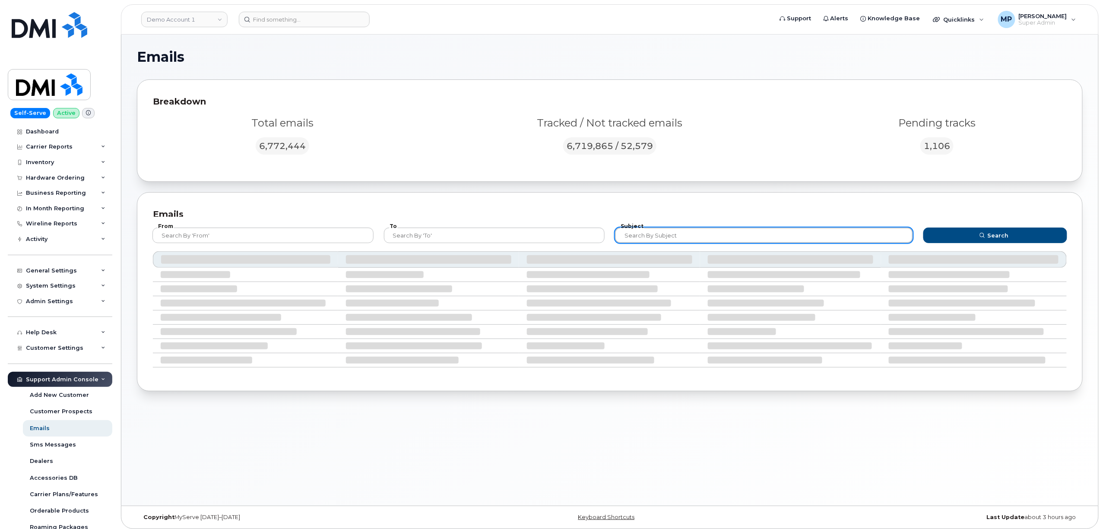
click at [642, 233] on input "text" at bounding box center [764, 236] width 298 height 16
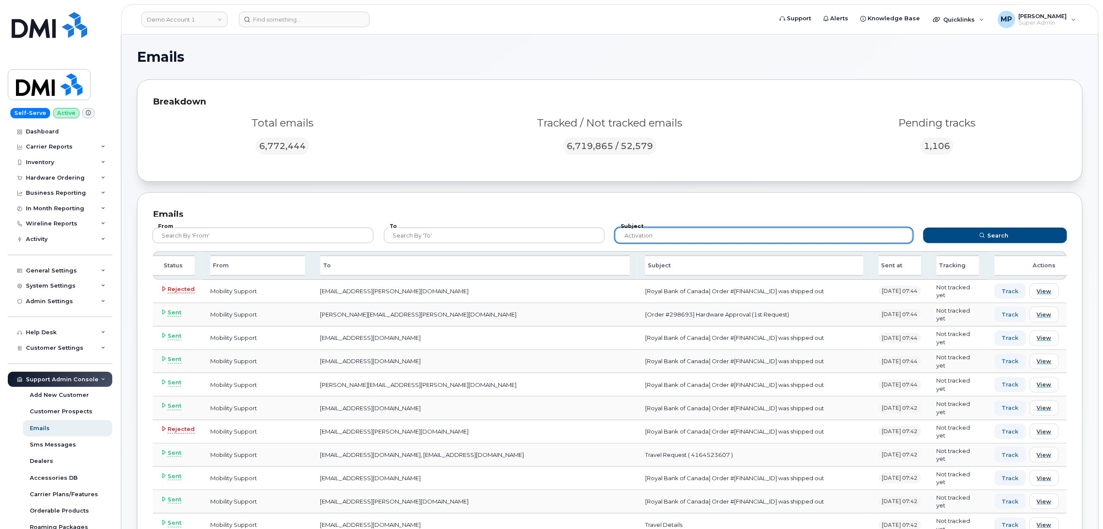
type input "activation"
click at [924, 228] on button "Search" at bounding box center [996, 236] width 144 height 16
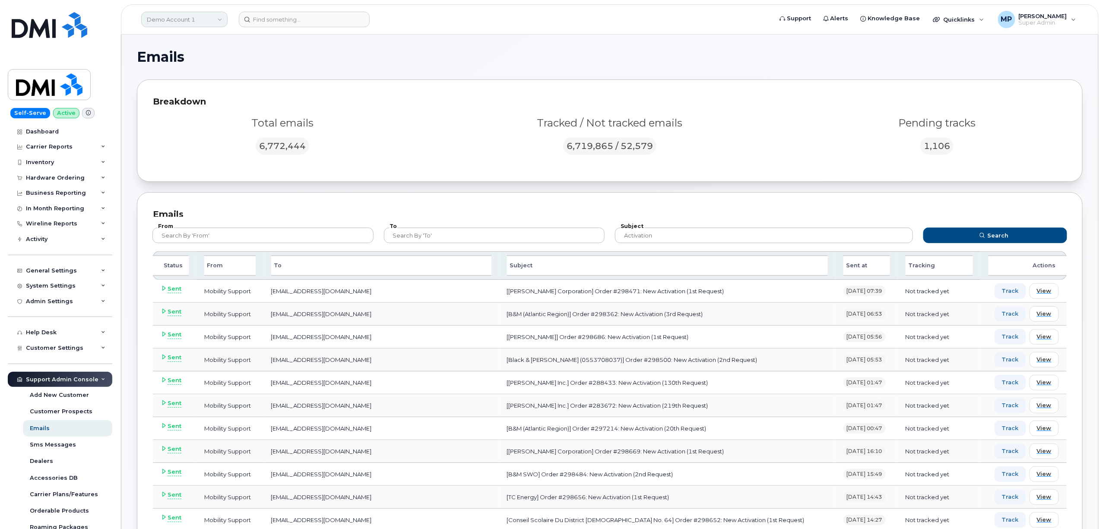
click at [168, 17] on link "Demo Account 1" at bounding box center [184, 20] width 86 height 16
type input "l"
type input "snb"
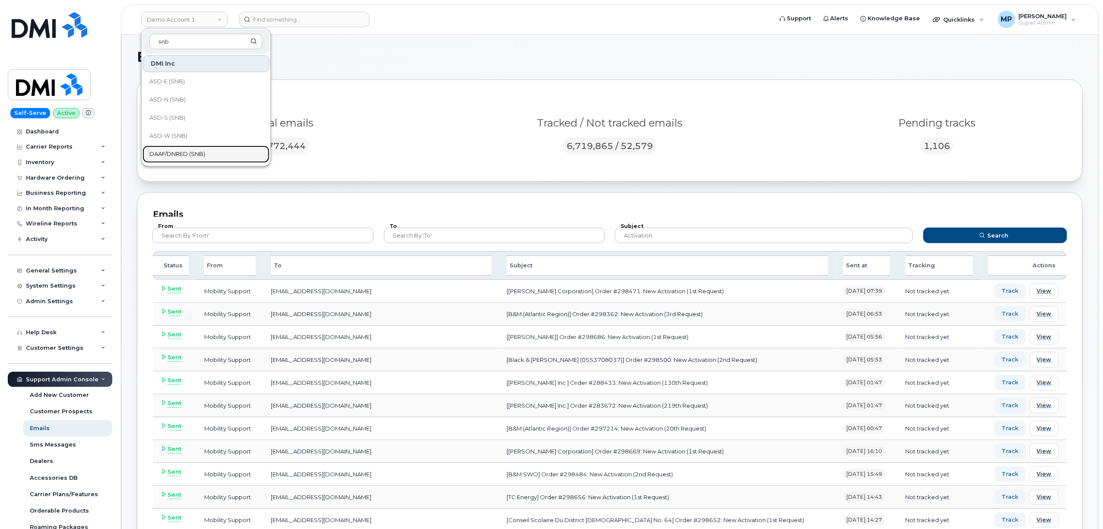
click at [168, 153] on span "DAAF/DNRED (SNB)" at bounding box center [177, 154] width 56 height 9
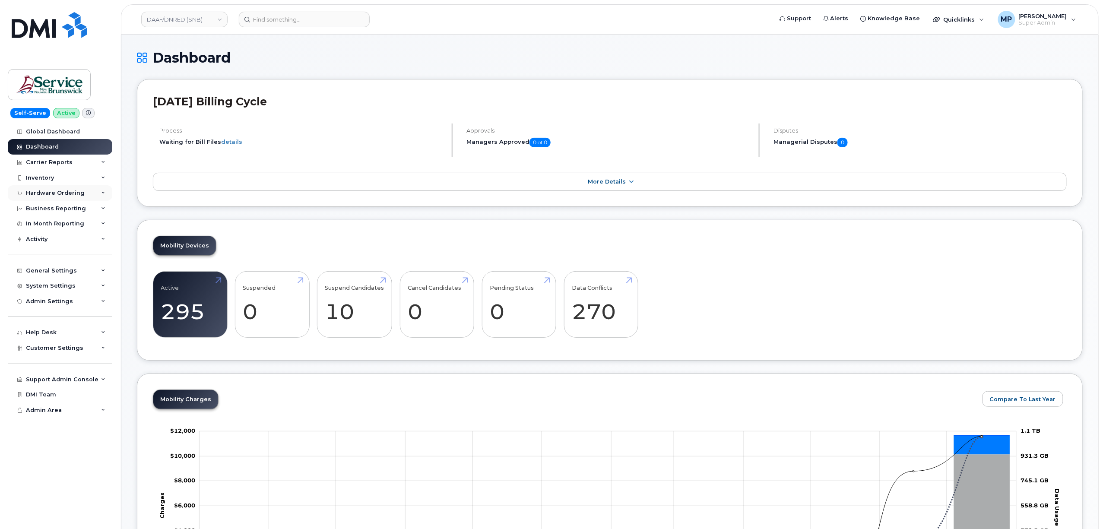
click at [38, 192] on div "Hardware Ordering" at bounding box center [55, 193] width 59 height 7
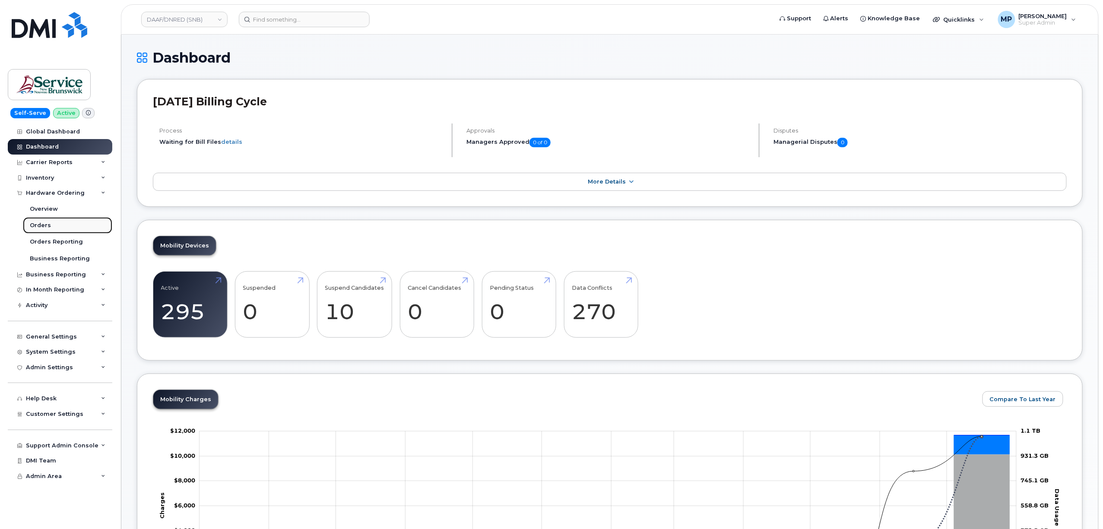
click at [40, 225] on div "Orders" at bounding box center [40, 226] width 21 height 8
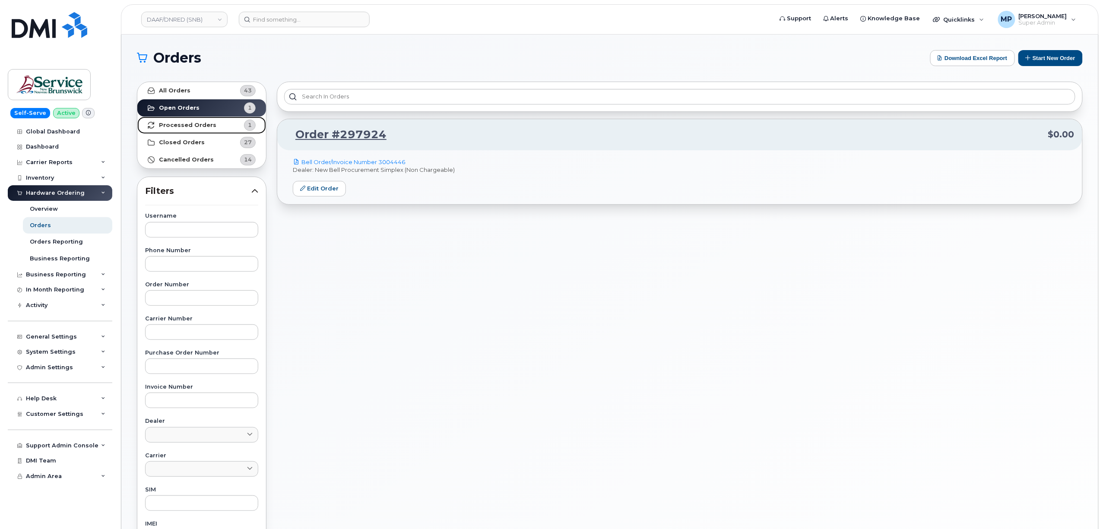
click at [195, 125] on strong "Processed Orders" at bounding box center [187, 125] width 57 height 7
